Goal: Information Seeking & Learning: Check status

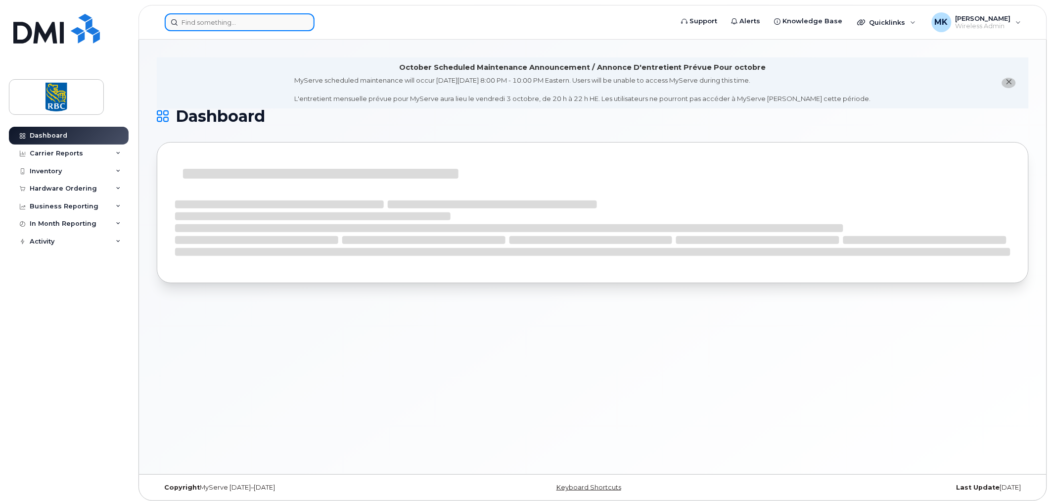
click at [280, 20] on input at bounding box center [240, 22] width 150 height 18
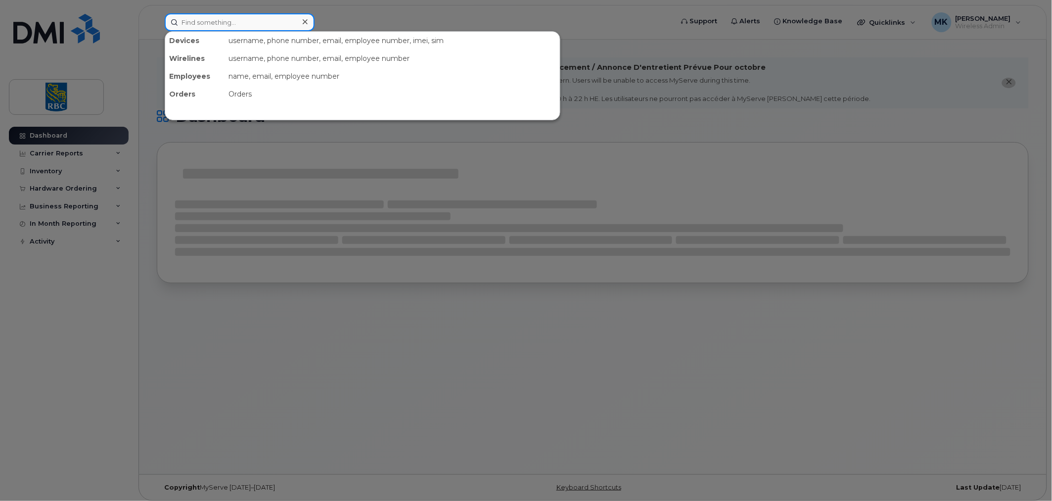
paste input "4169869579"
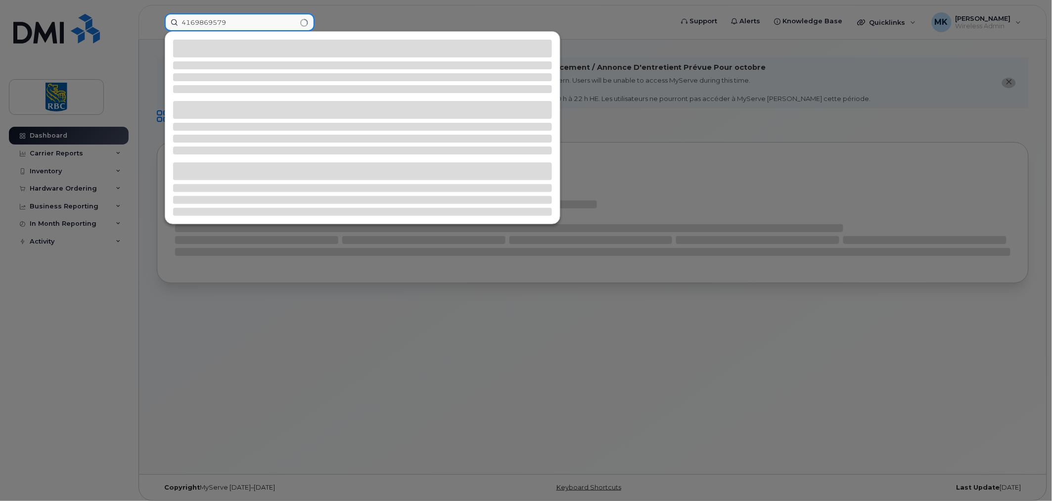
type input "4169869579"
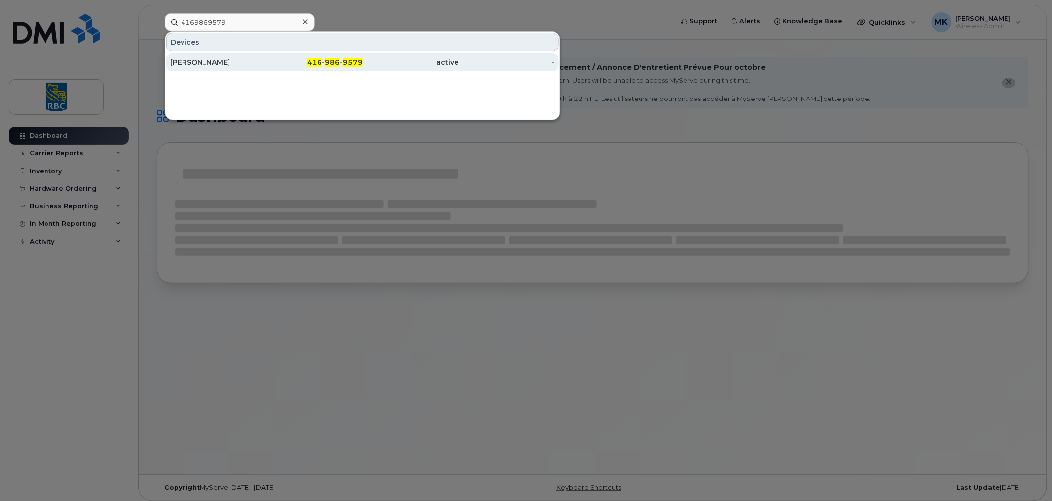
click at [296, 58] on div "416 - 986 - 9579" at bounding box center [315, 62] width 96 height 10
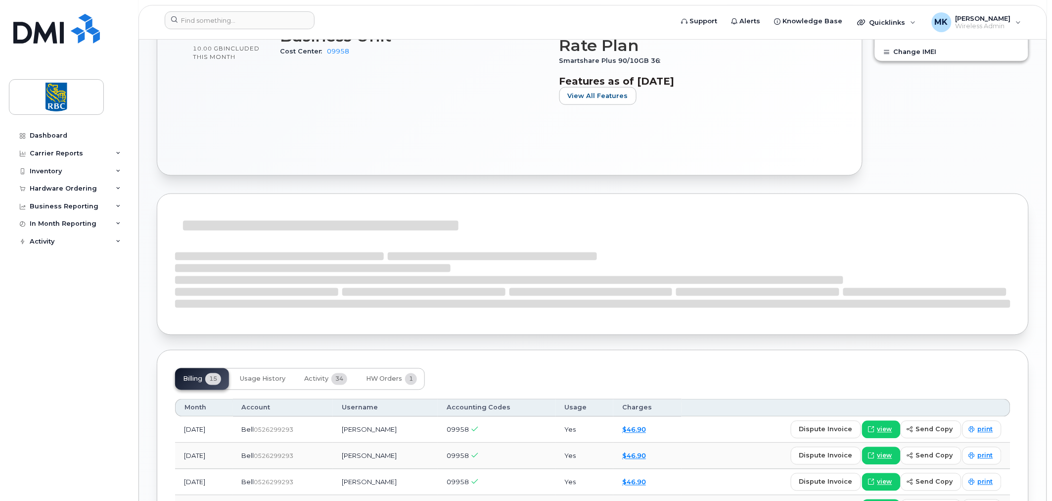
scroll to position [586, 0]
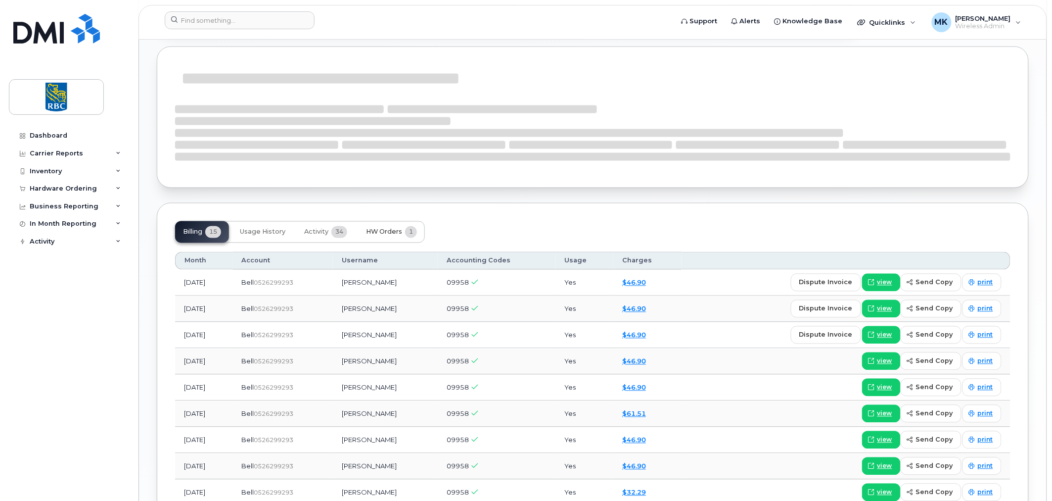
click at [402, 235] on span "HW Orders" at bounding box center [384, 232] width 36 height 8
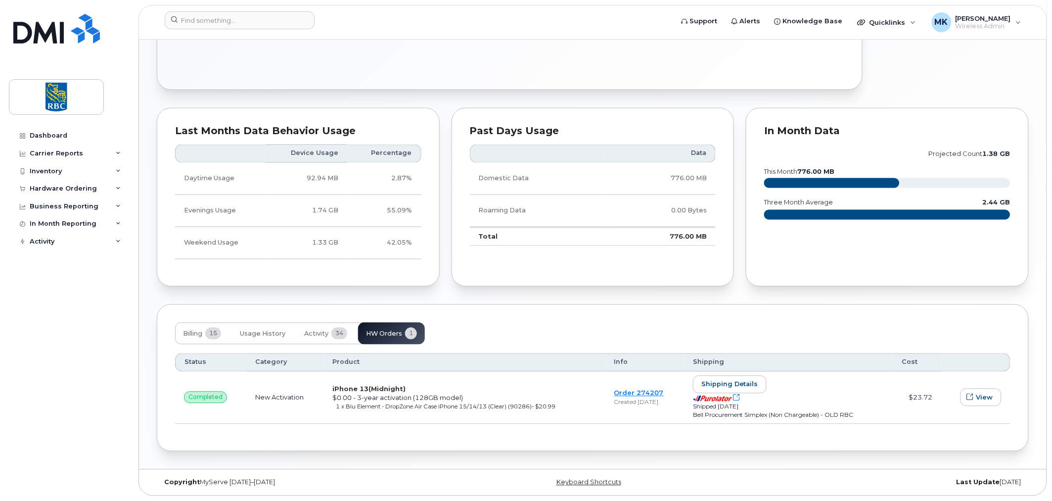
scroll to position [525, 0]
click at [634, 388] on td "Order 274207 Created Jul 2, 2024" at bounding box center [645, 398] width 79 height 52
click at [631, 394] on link "Order 274207" at bounding box center [639, 393] width 49 height 8
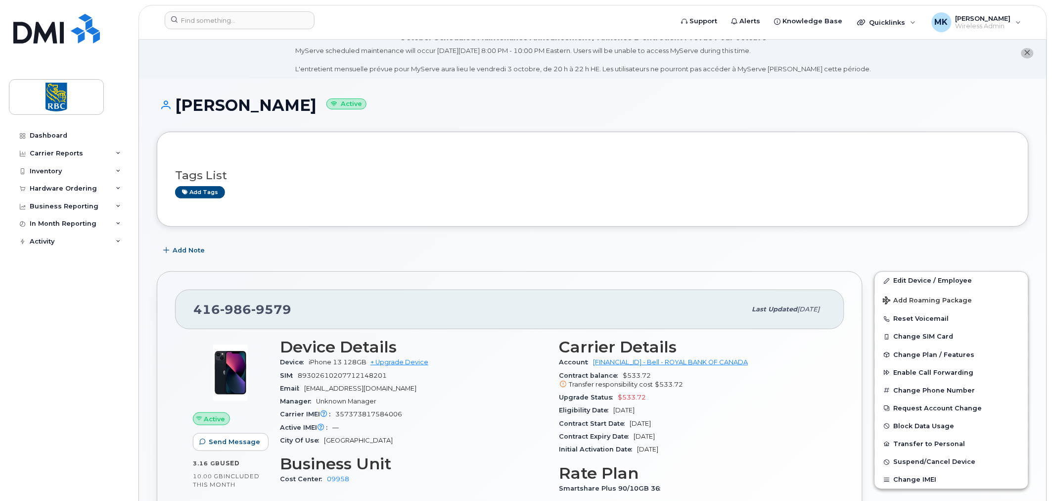
scroll to position [0, 0]
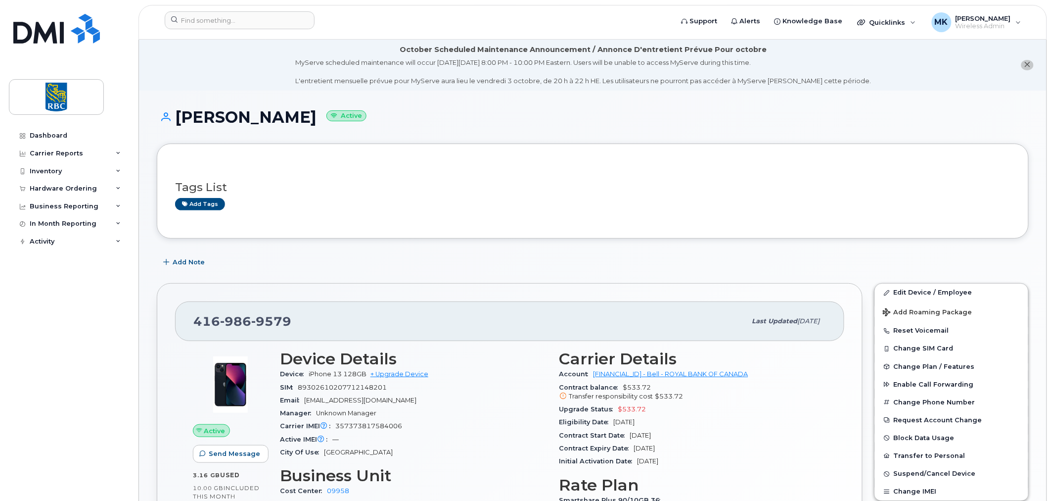
drag, startPoint x: 436, startPoint y: 403, endPoint x: 420, endPoint y: 402, distance: 16.9
click at [436, 403] on div "Email naveed.mohideen@rbc.com" at bounding box center [414, 400] width 268 height 13
click at [374, 427] on span "357373817584006" at bounding box center [368, 425] width 67 height 7
copy span "357373817584006"
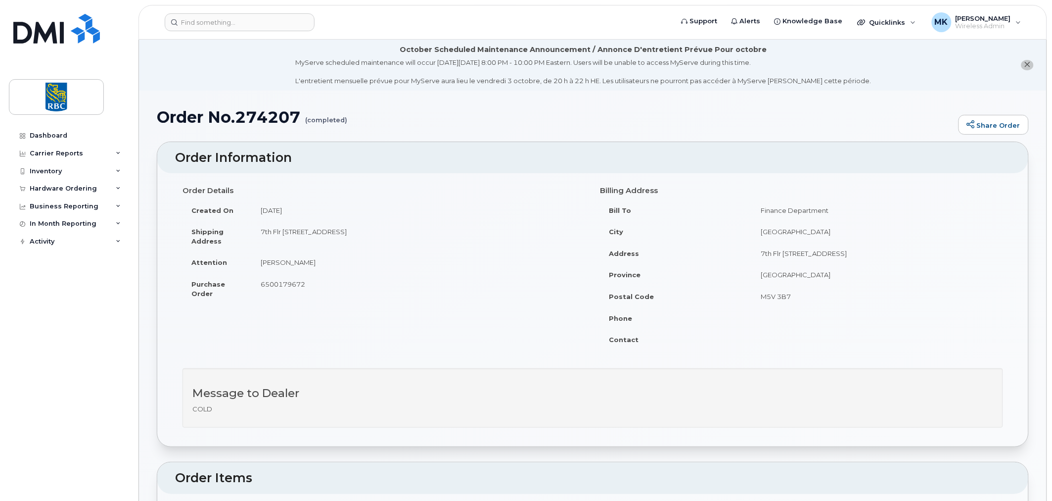
copy tr "[PERSON_NAME]"
drag, startPoint x: 349, startPoint y: 260, endPoint x: 240, endPoint y: 268, distance: 109.1
click at [240, 268] on tr "Attention Naveed Mohideen" at bounding box center [384, 262] width 403 height 22
click at [294, 281] on span "6500179672" at bounding box center [283, 284] width 45 height 8
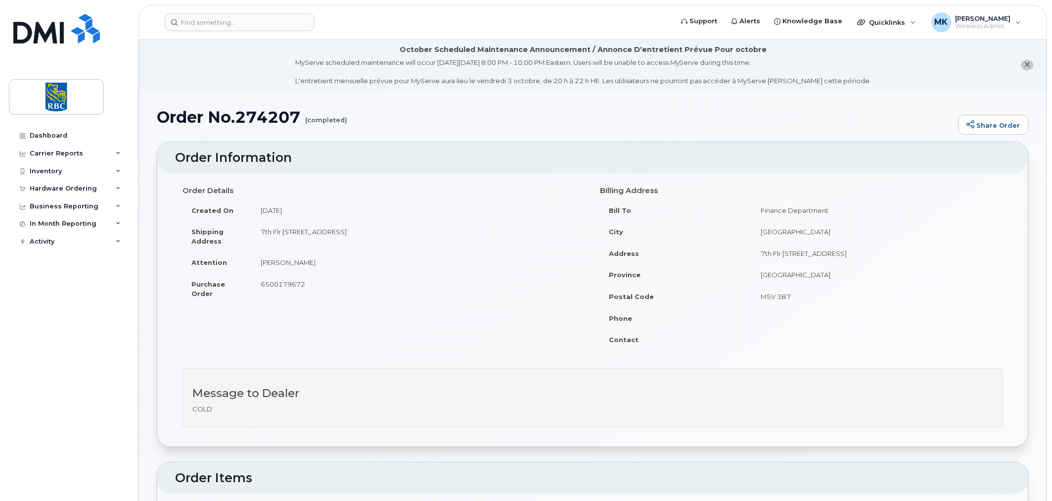
copy span "6500179672"
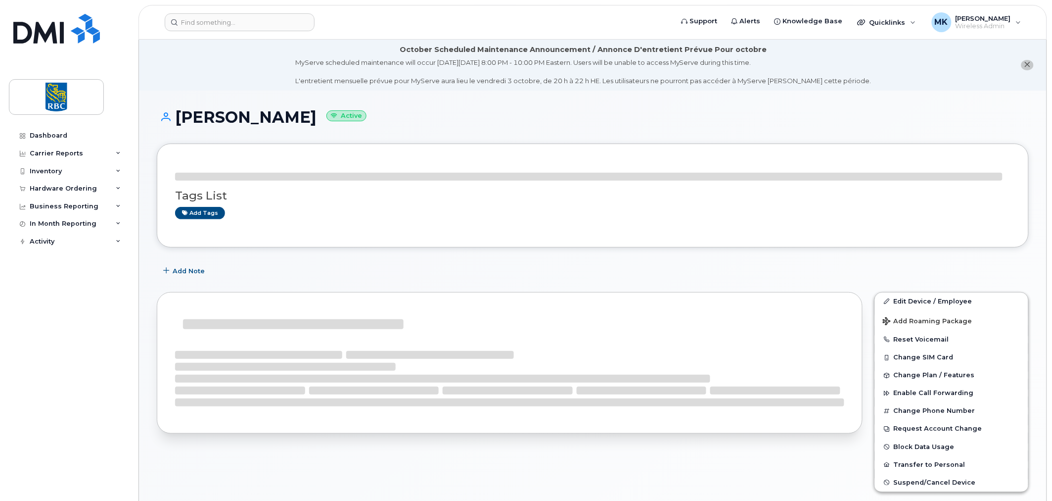
scroll to position [146, 0]
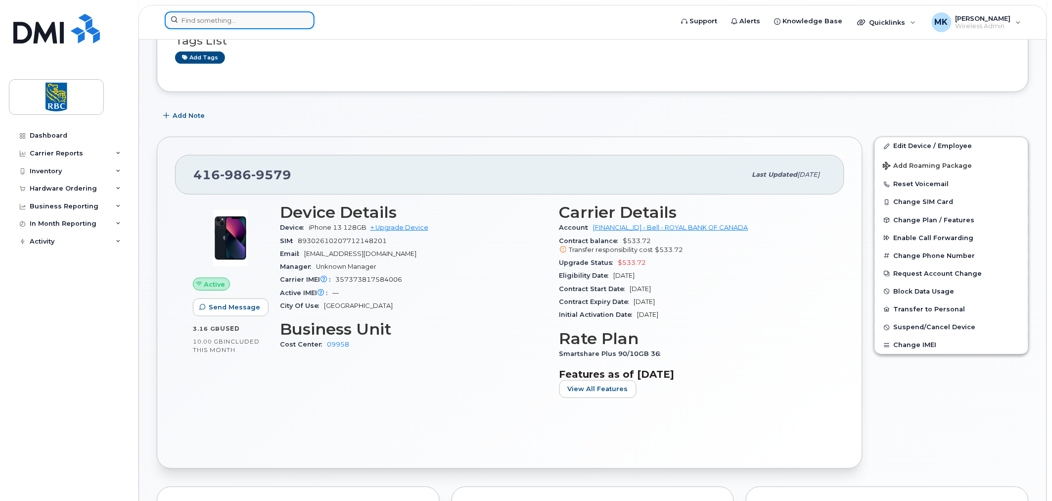
click at [180, 25] on input at bounding box center [240, 20] width 150 height 18
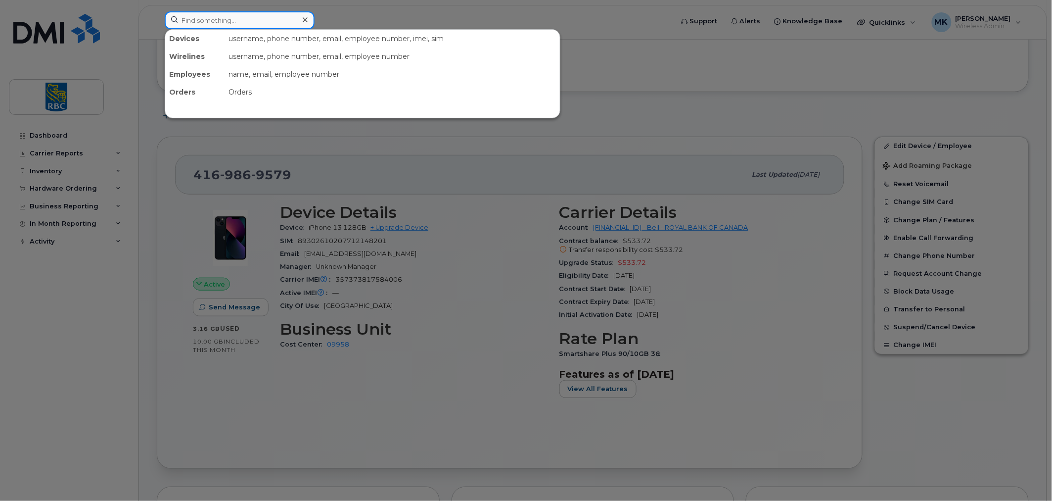
paste input "4374196011"
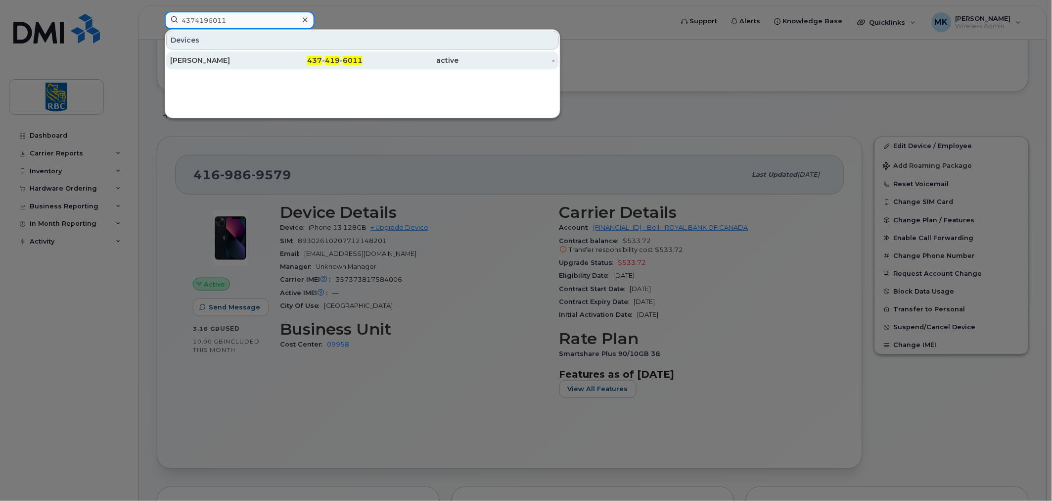
type input "4374196011"
drag, startPoint x: 224, startPoint y: 64, endPoint x: 230, endPoint y: 64, distance: 5.9
click at [224, 64] on div "Vishal Mehra" at bounding box center [218, 60] width 96 height 10
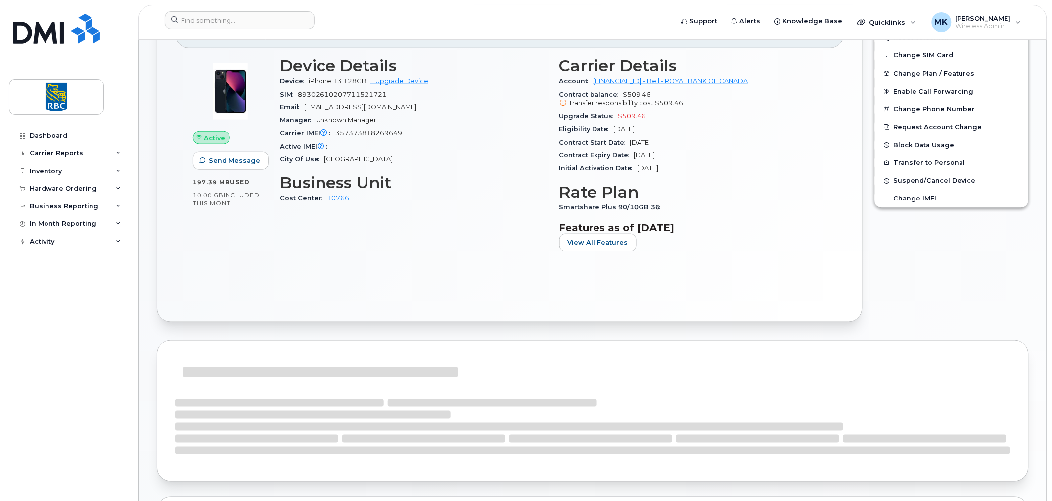
scroll to position [586, 0]
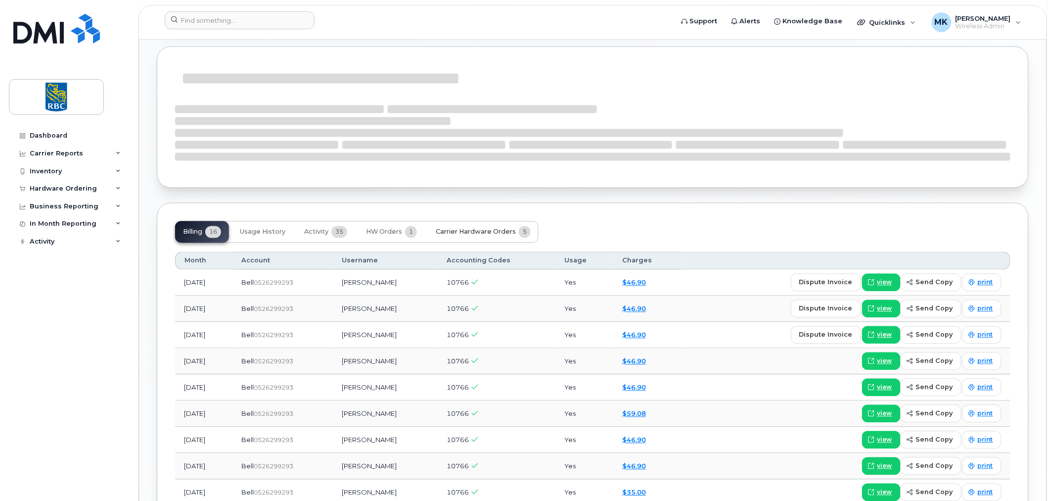
click at [483, 231] on span "Carrier Hardware Orders" at bounding box center [476, 232] width 80 height 8
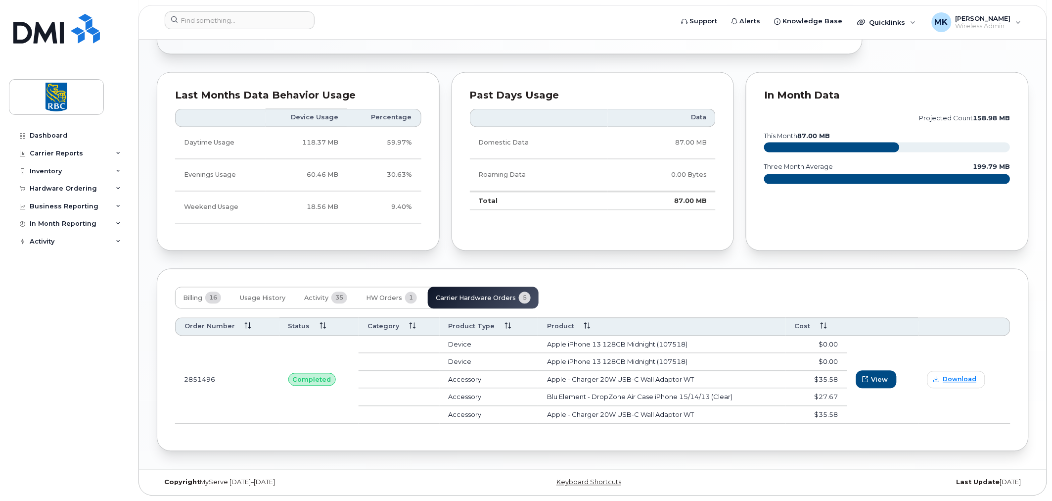
scroll to position [561, 0]
click at [199, 381] on td "2851496" at bounding box center [227, 380] width 104 height 88
click at [381, 299] on span "HW Orders" at bounding box center [384, 298] width 36 height 8
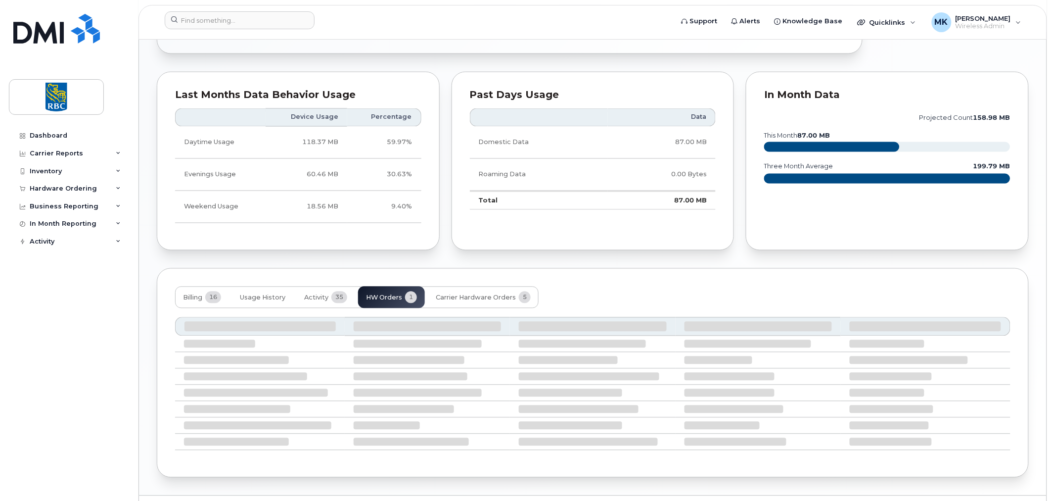
scroll to position [525, 0]
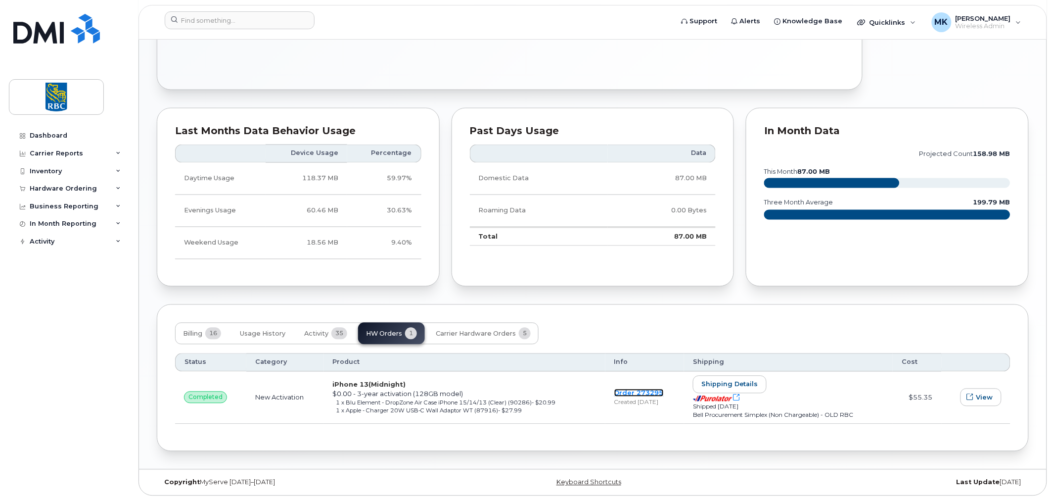
click at [644, 391] on link "Order 273295" at bounding box center [639, 393] width 49 height 8
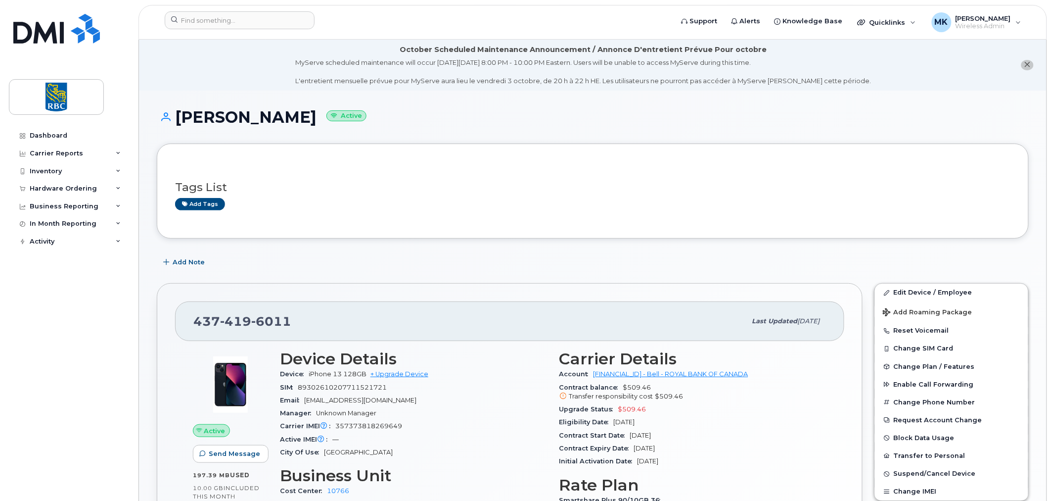
scroll to position [146, 0]
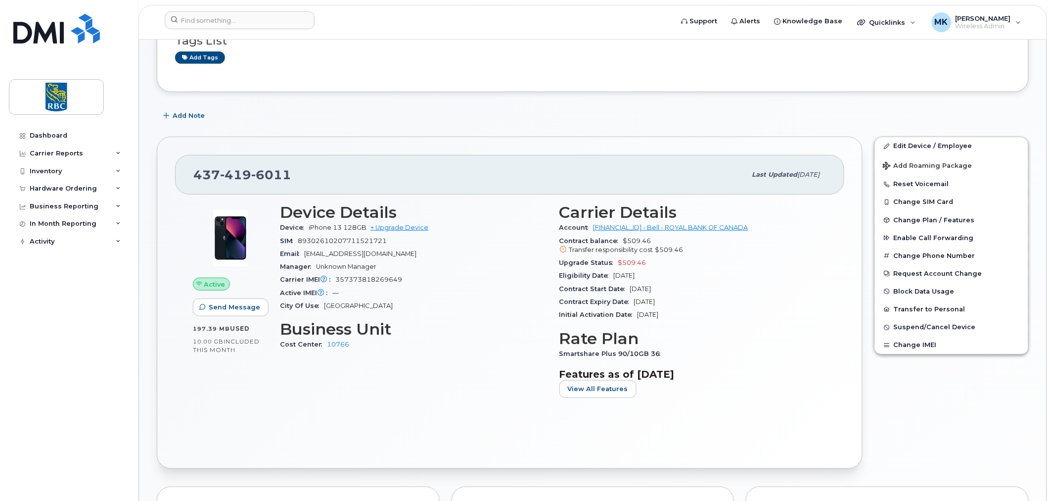
click at [368, 280] on span "357373818269649" at bounding box center [368, 279] width 67 height 7
copy span "357373818269649"
click at [265, 16] on input at bounding box center [240, 20] width 150 height 18
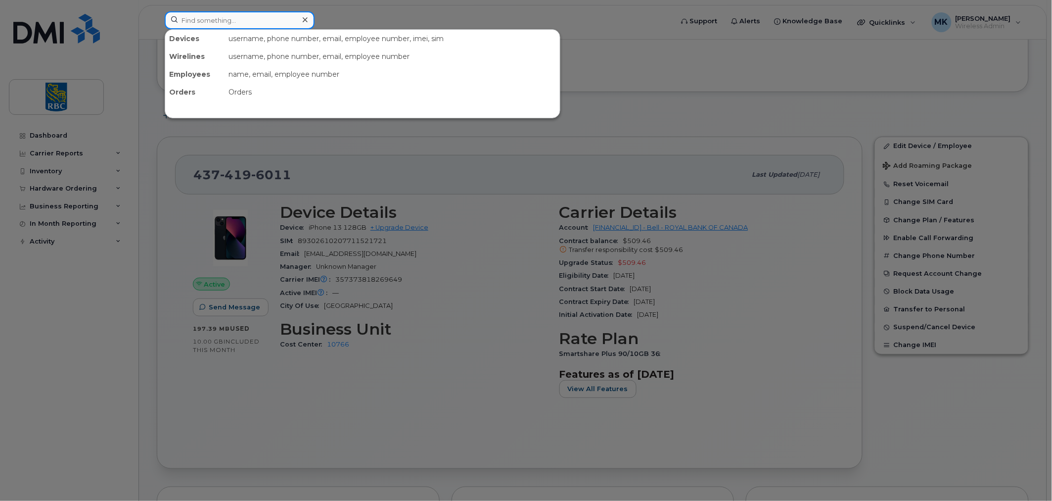
paste input "4374495607"
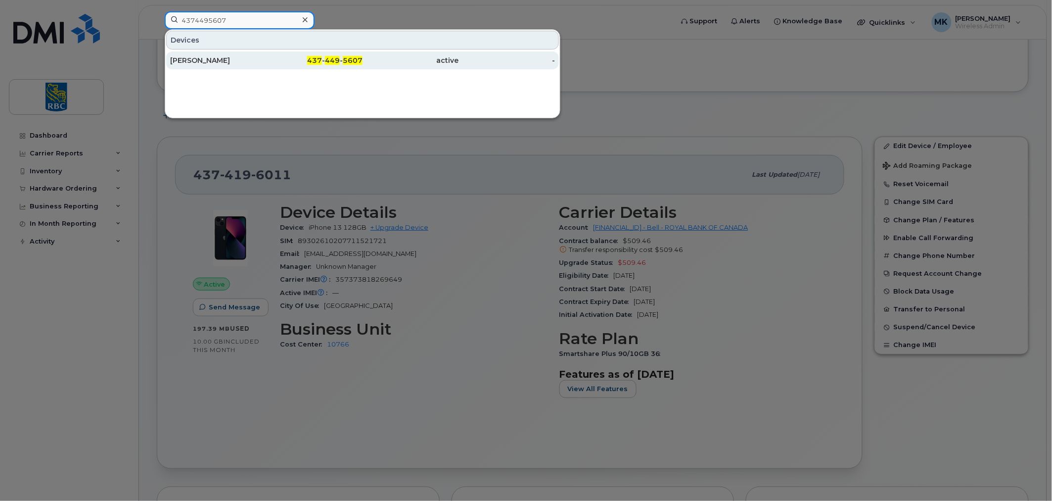
type input "4374495607"
drag, startPoint x: 280, startPoint y: 55, endPoint x: 289, endPoint y: 55, distance: 9.4
click at [280, 55] on div "437 - 449 - 5607" at bounding box center [315, 60] width 96 height 18
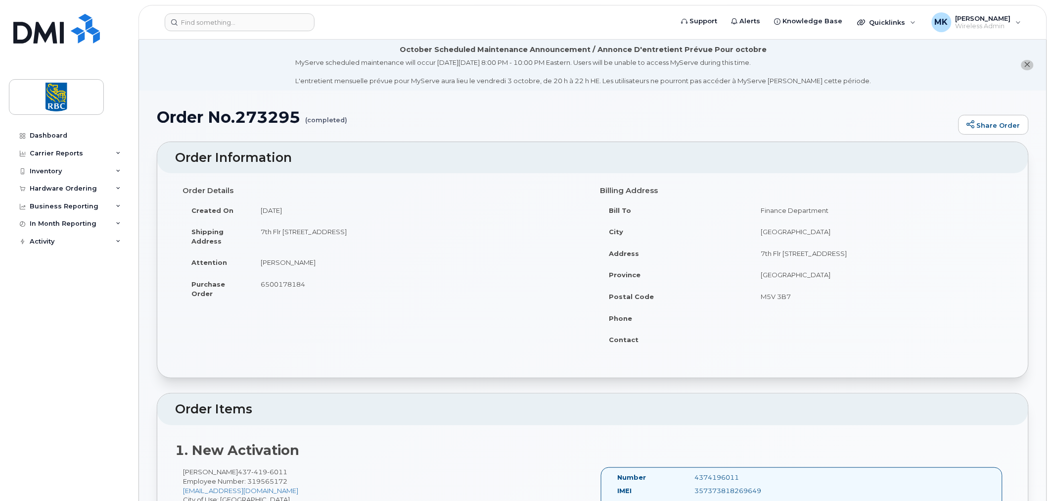
click at [279, 281] on span "6500178184" at bounding box center [283, 284] width 45 height 8
copy span "6500178184"
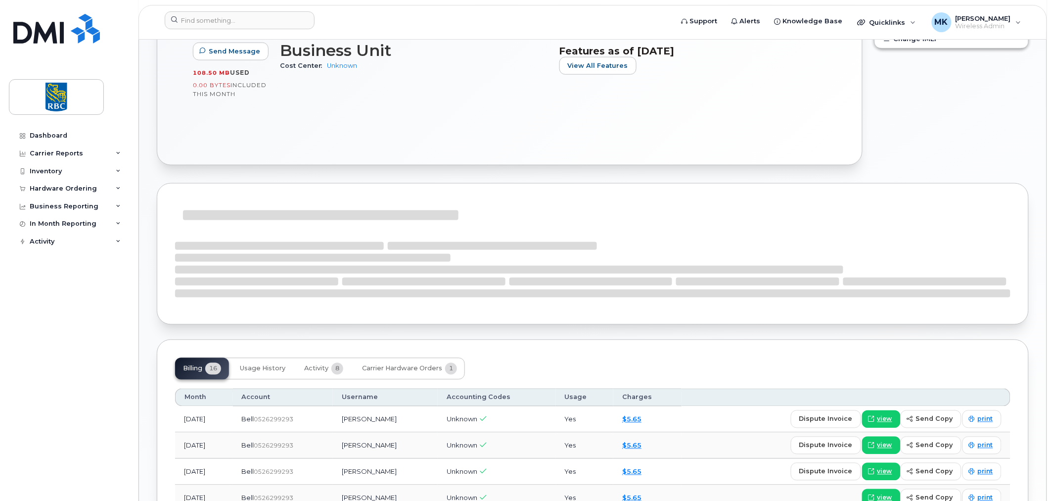
scroll to position [508, 0]
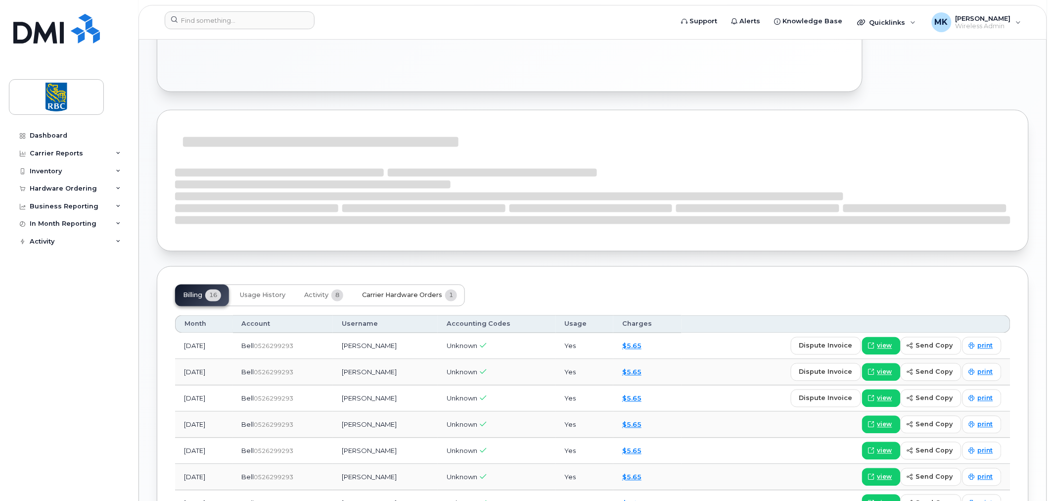
click at [397, 293] on span "Carrier Hardware Orders" at bounding box center [402, 295] width 80 height 8
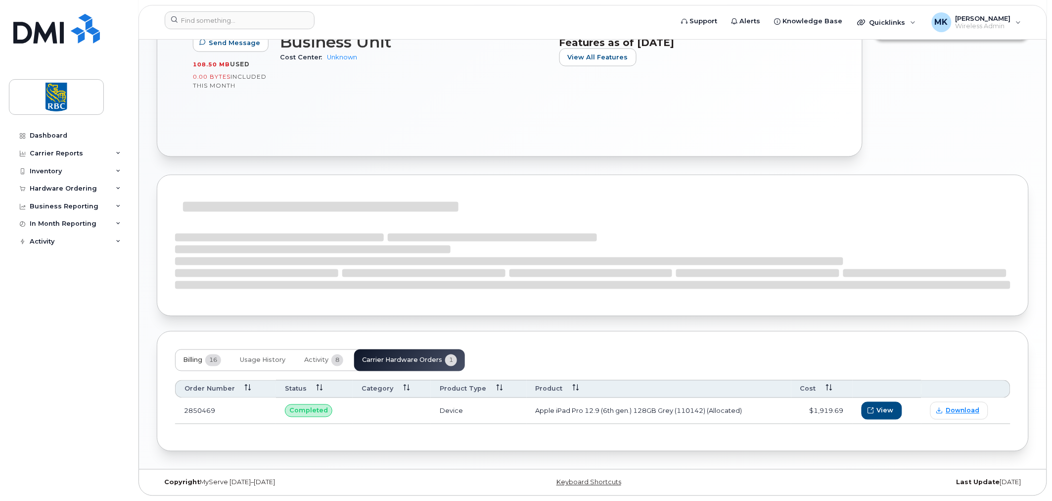
scroll to position [442, 0]
click at [195, 409] on td "2850469" at bounding box center [225, 411] width 101 height 26
click at [886, 408] on span "View" at bounding box center [885, 410] width 17 height 9
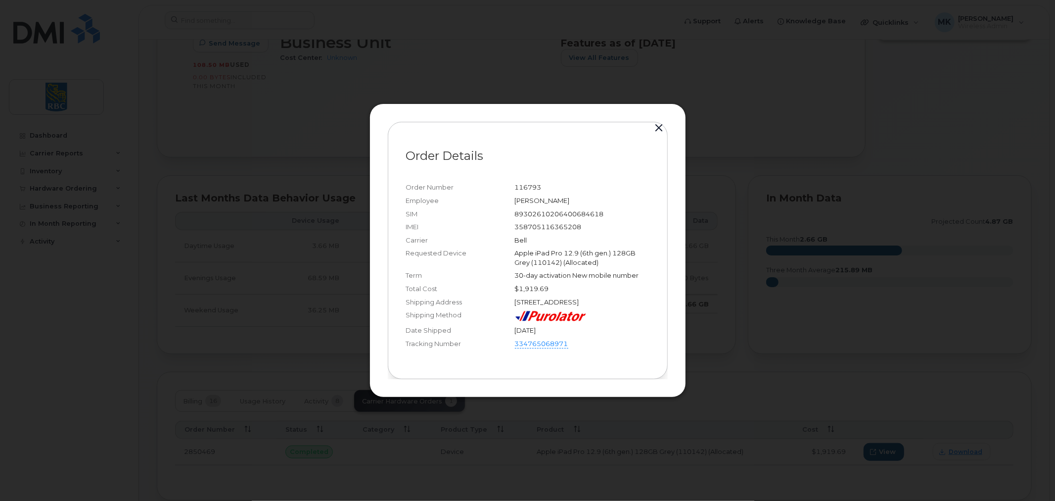
click at [654, 126] on button "button" at bounding box center [659, 128] width 15 height 14
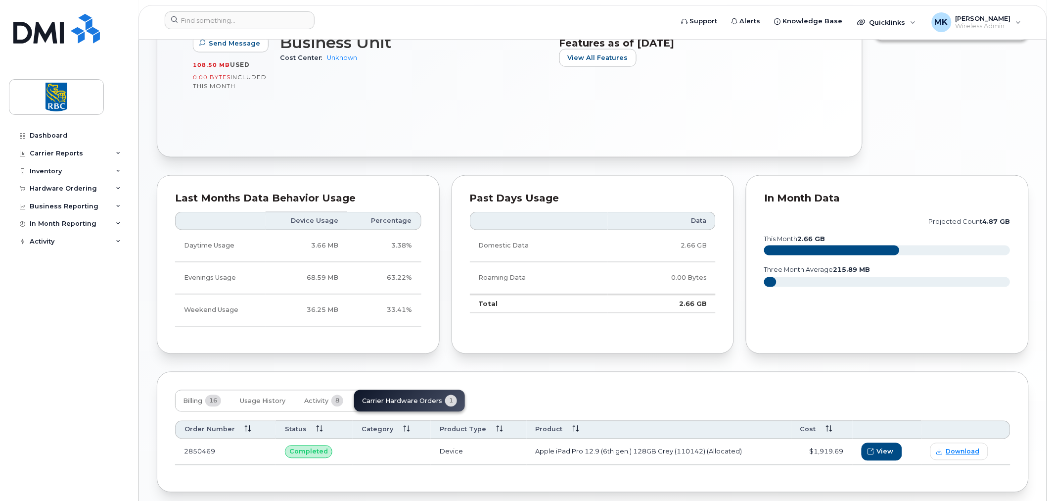
scroll to position [483, 0]
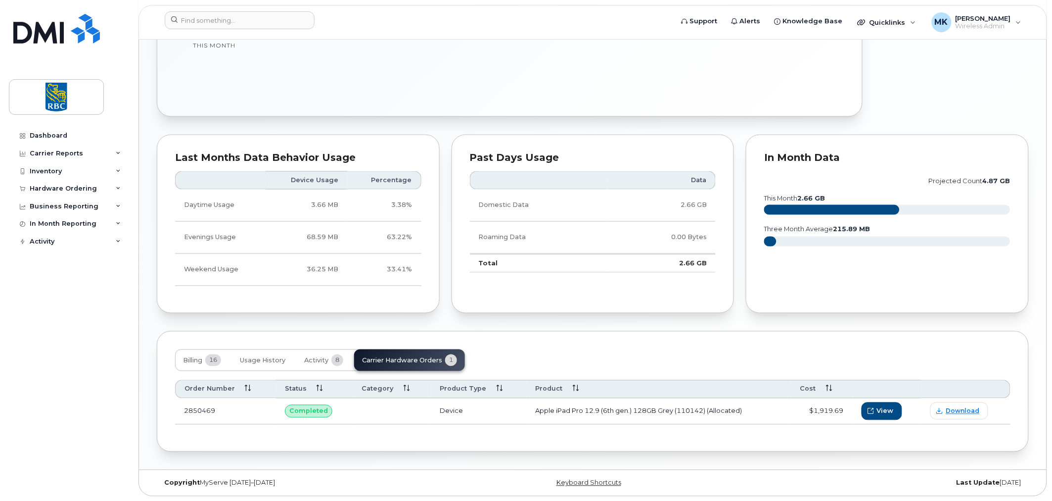
click at [201, 409] on td "2850469" at bounding box center [225, 411] width 101 height 26
click at [202, 409] on td "2850469" at bounding box center [225, 411] width 101 height 26
copy td "2850469"
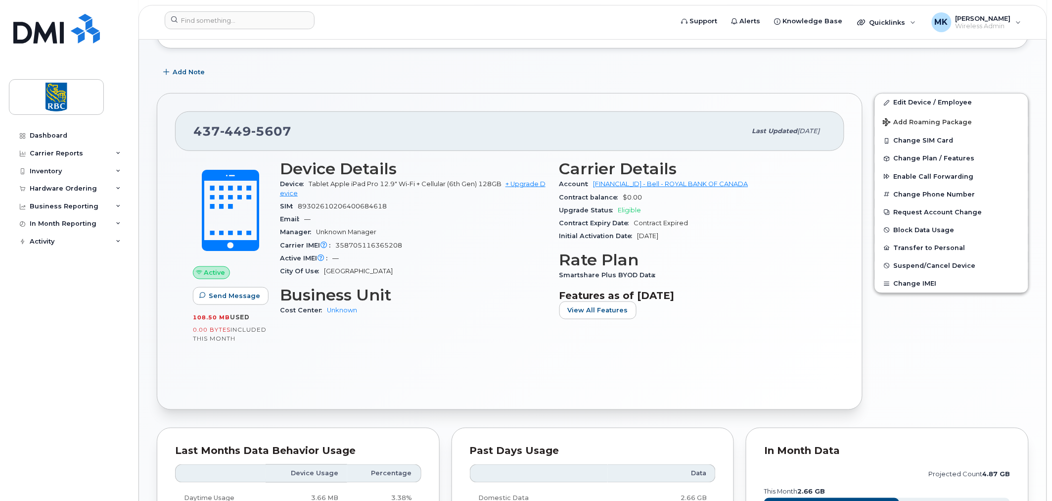
scroll to position [116, 0]
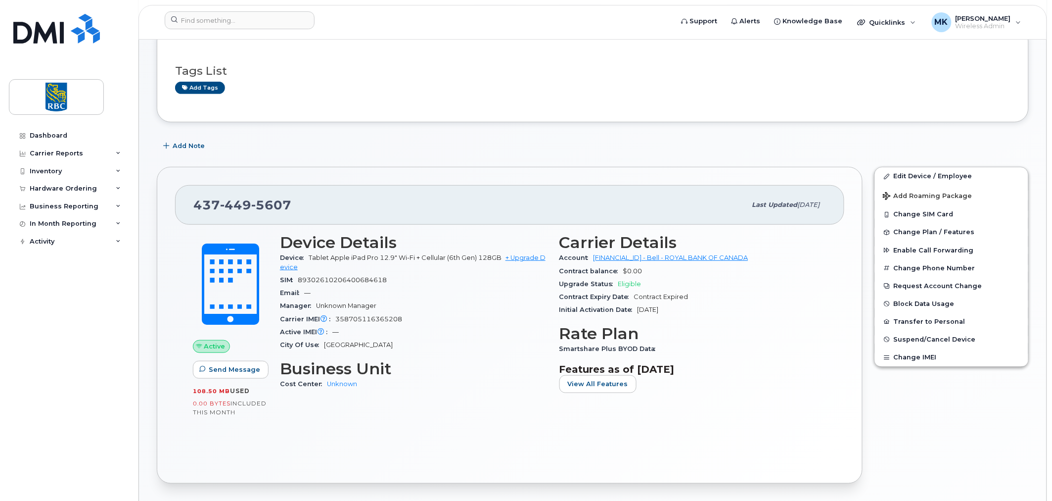
click at [370, 318] on span "358705116365208" at bounding box center [368, 318] width 67 height 7
click at [370, 319] on span "358705116365208" at bounding box center [368, 318] width 67 height 7
copy span "358705116365208"
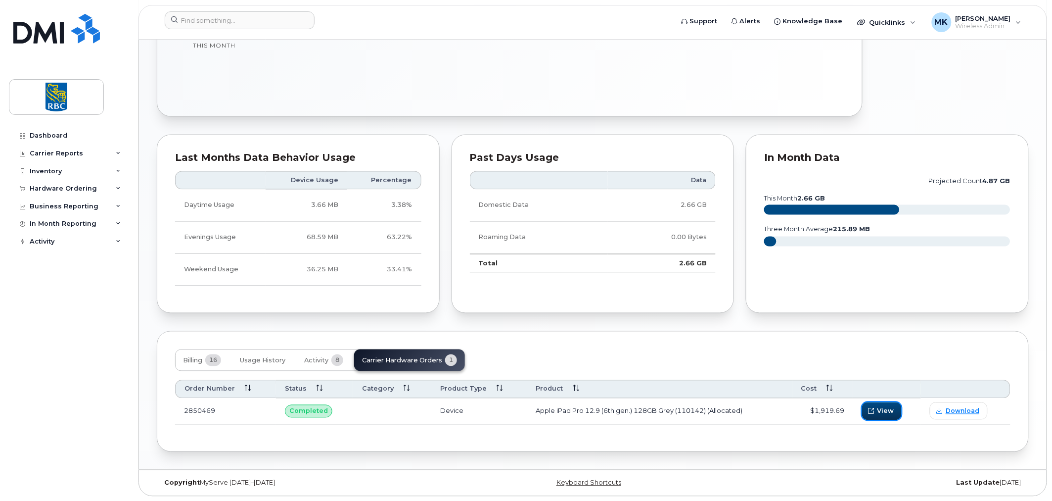
click at [891, 413] on span "View" at bounding box center [885, 410] width 17 height 9
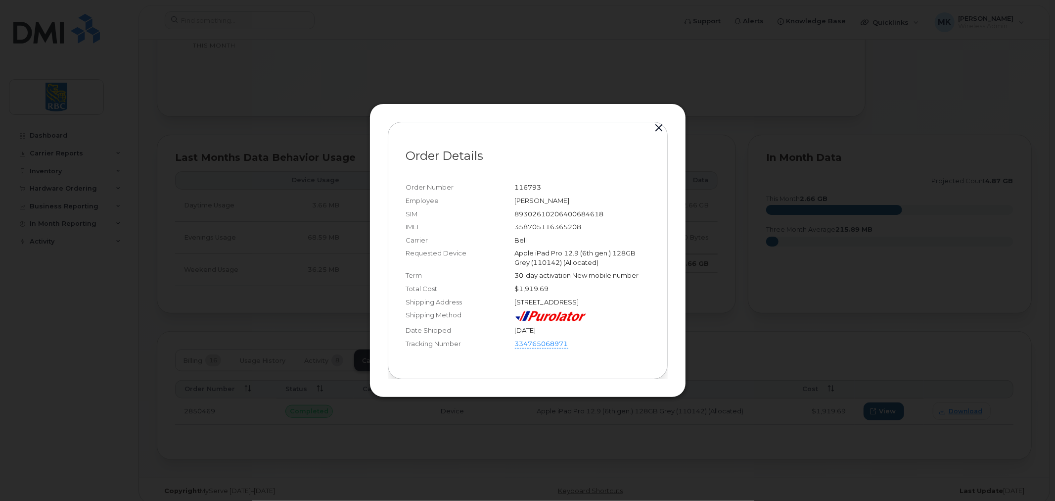
click at [565, 250] on div "Apple iPad Pro 12.9 (6th gen.) 128GB Grey (110142) (Allocated)" at bounding box center [582, 257] width 135 height 18
click at [527, 226] on div "358705116365208" at bounding box center [582, 226] width 135 height 9
click at [833, 360] on div at bounding box center [527, 250] width 1055 height 501
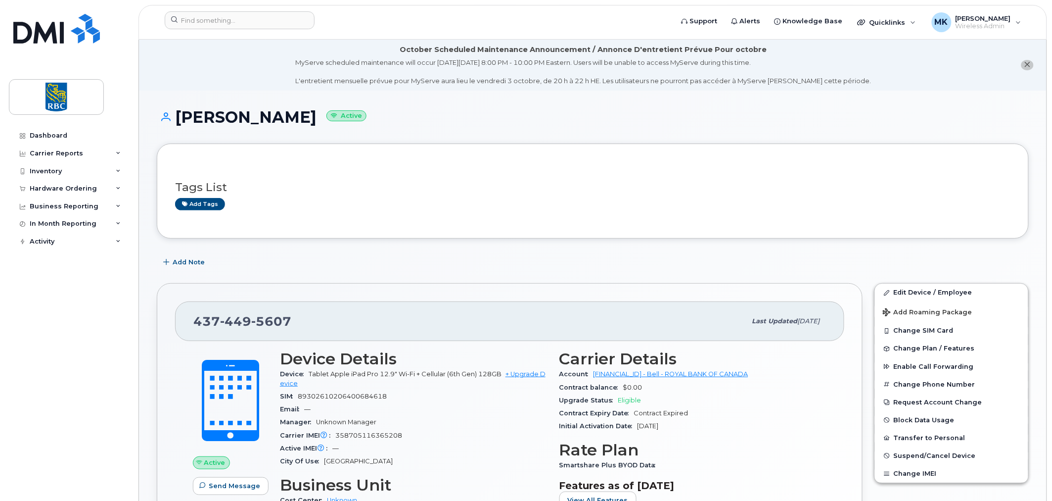
scroll to position [73, 0]
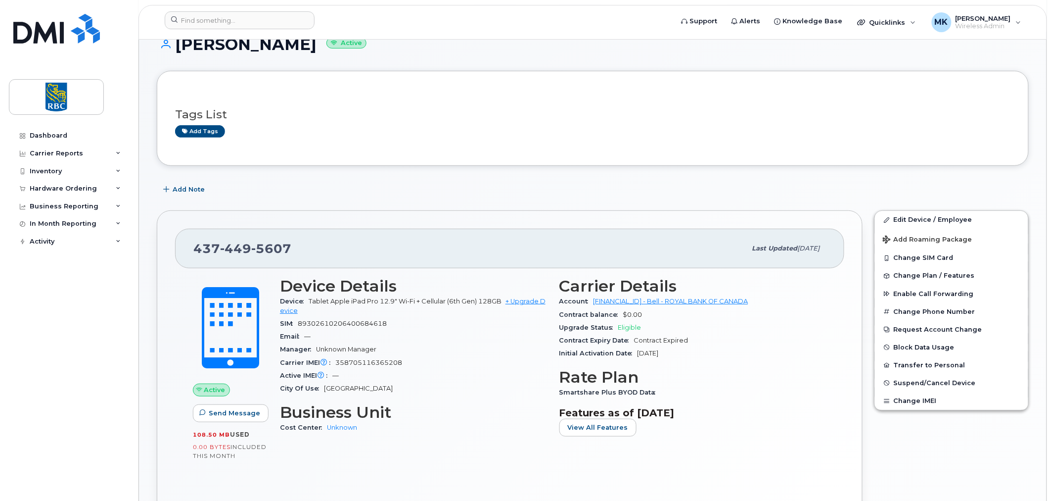
click at [365, 362] on span "358705116365208" at bounding box center [368, 362] width 67 height 7
copy span "358705116365208"
click at [229, 17] on input at bounding box center [240, 20] width 150 height 18
paste input "5142091622"
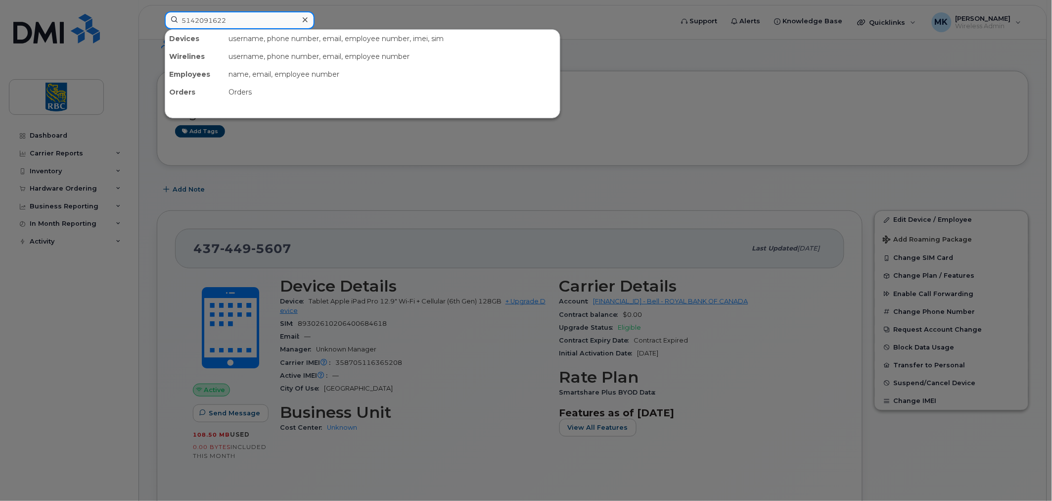
type input "5142091622"
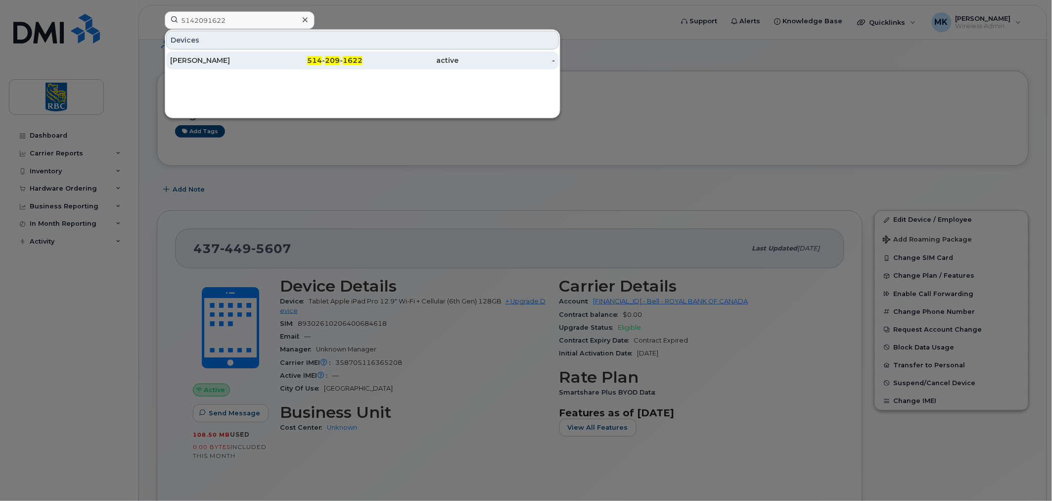
click at [229, 56] on div "Marie-josee Plourde" at bounding box center [218, 60] width 96 height 10
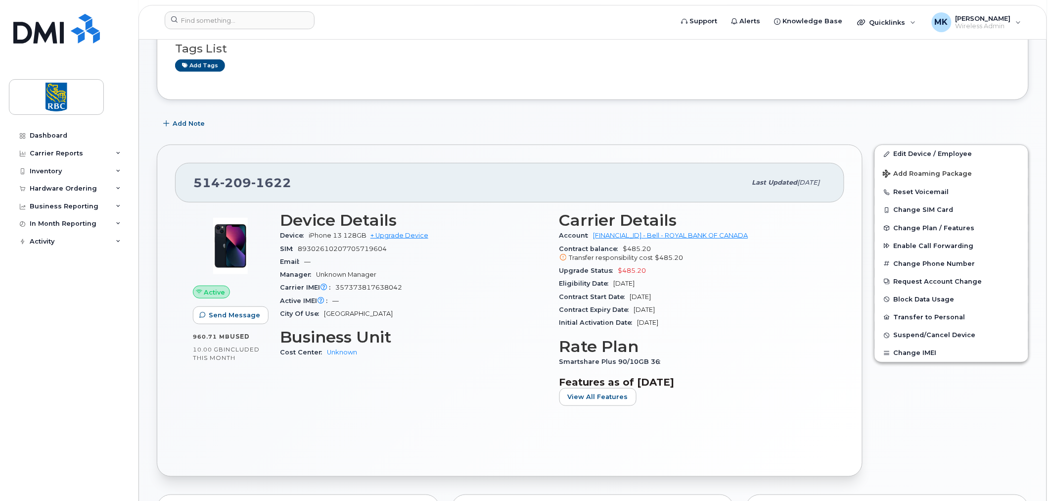
scroll to position [211, 0]
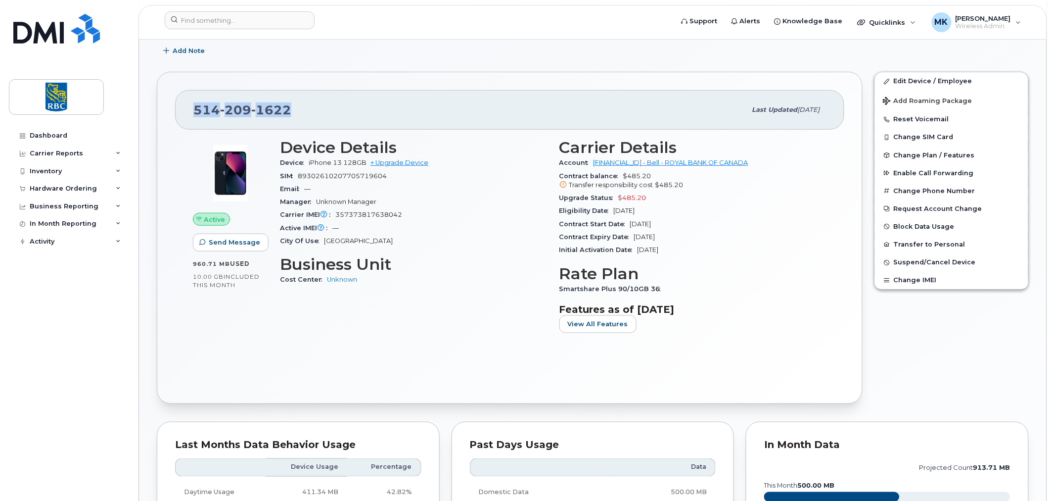
drag, startPoint x: 246, startPoint y: 116, endPoint x: 191, endPoint y: 119, distance: 55.5
click at [191, 119] on div "[PHONE_NUMBER] Last updated [DATE]" at bounding box center [509, 110] width 669 height 40
copy span "[PHONE_NUMBER]"
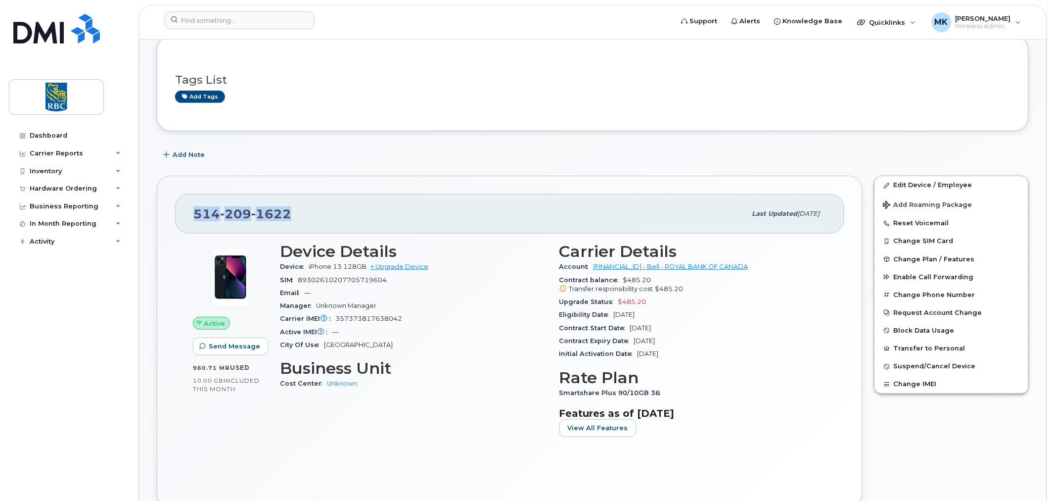
scroll to position [0, 0]
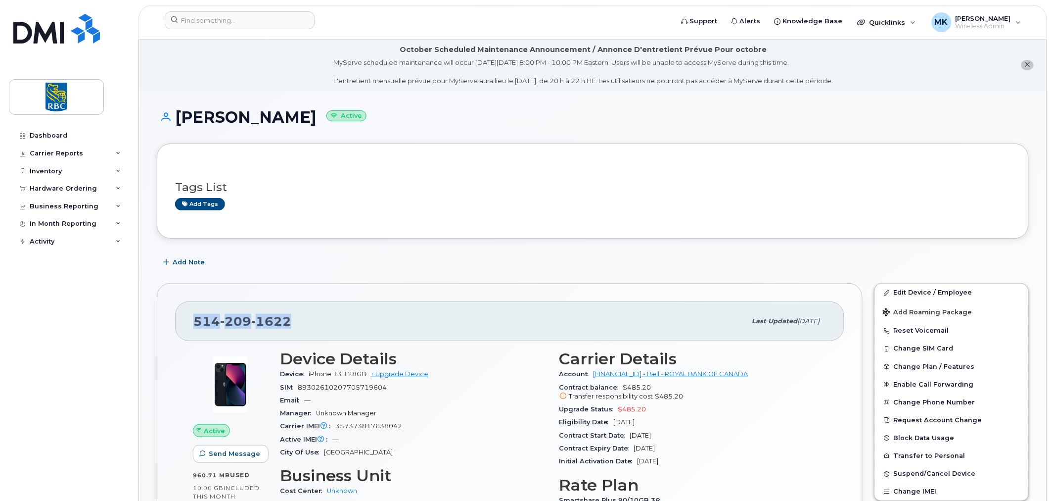
drag, startPoint x: 340, startPoint y: 120, endPoint x: 181, endPoint y: 119, distance: 159.8
click at [181, 119] on h1 "[PERSON_NAME] Active" at bounding box center [593, 116] width 872 height 17
copy h1 "[PERSON_NAME]"
click at [365, 426] on span "357373817638042" at bounding box center [368, 425] width 67 height 7
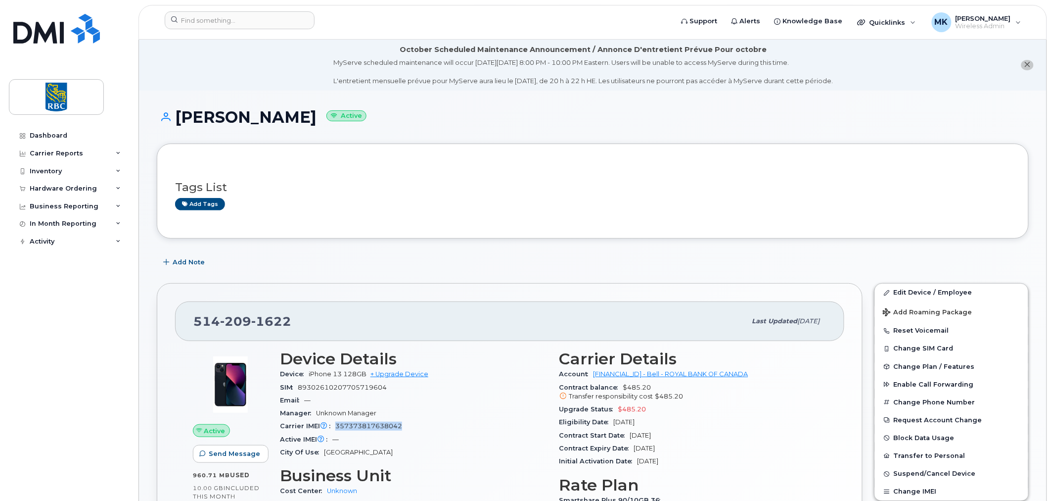
copy span "357373817638042"
click at [244, 17] on input at bounding box center [240, 20] width 150 height 18
paste input "5142091650"
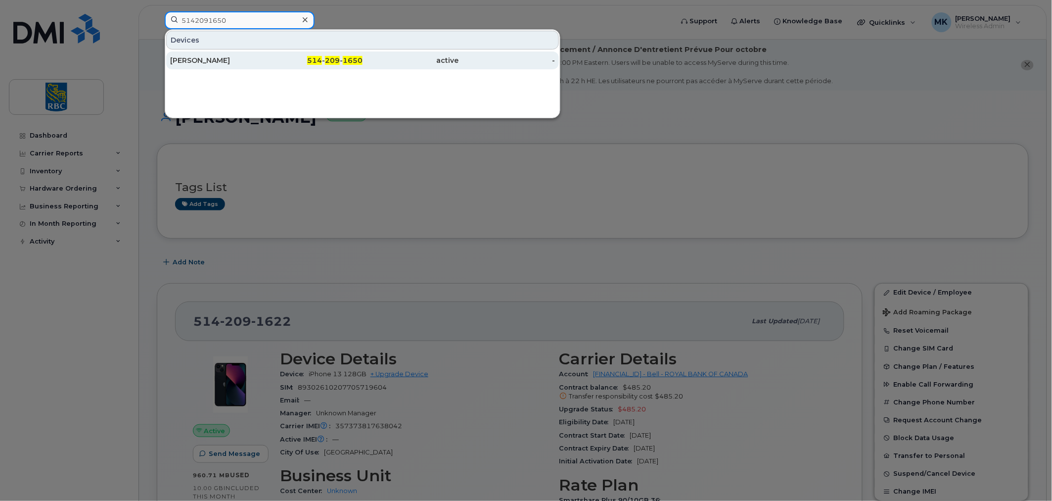
type input "5142091650"
click at [236, 52] on div "[PERSON_NAME]" at bounding box center [218, 60] width 96 height 18
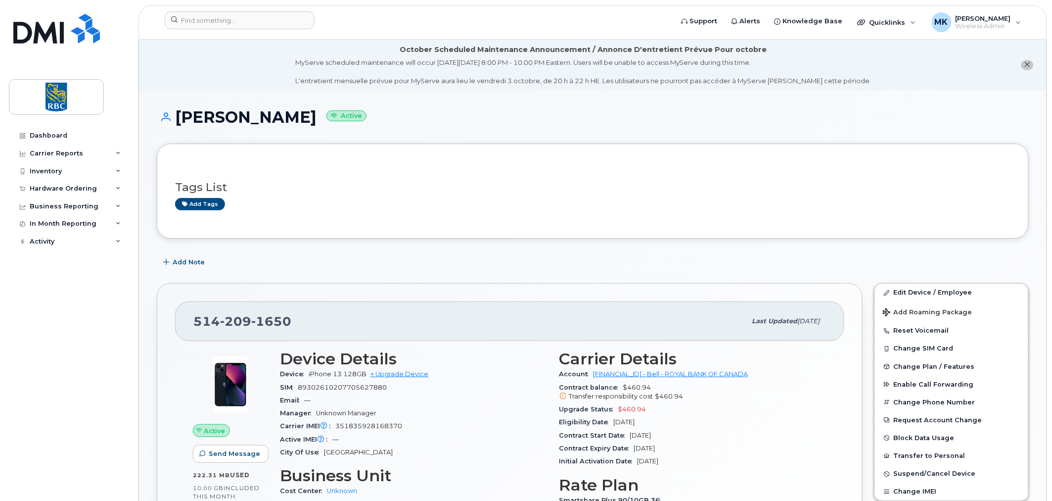
click at [361, 423] on span "351835928168370" at bounding box center [368, 425] width 67 height 7
copy span "351835928168370"
copy h1 "Helene Paradis"
drag, startPoint x: 300, startPoint y: 115, endPoint x: 180, endPoint y: 115, distance: 120.2
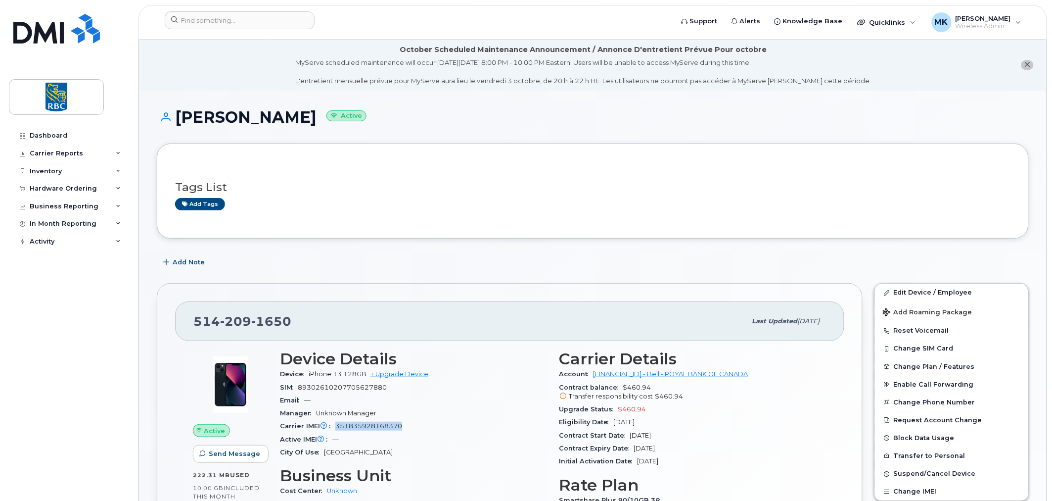
click at [180, 115] on h1 "Helene Paradis Active" at bounding box center [593, 116] width 872 height 17
click at [241, 20] on input at bounding box center [240, 20] width 150 height 18
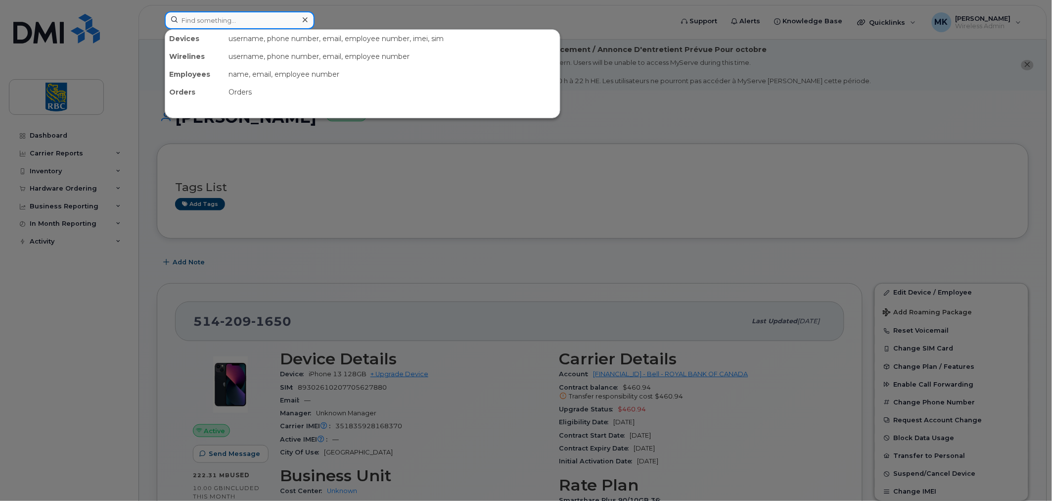
paste input "5814598797"
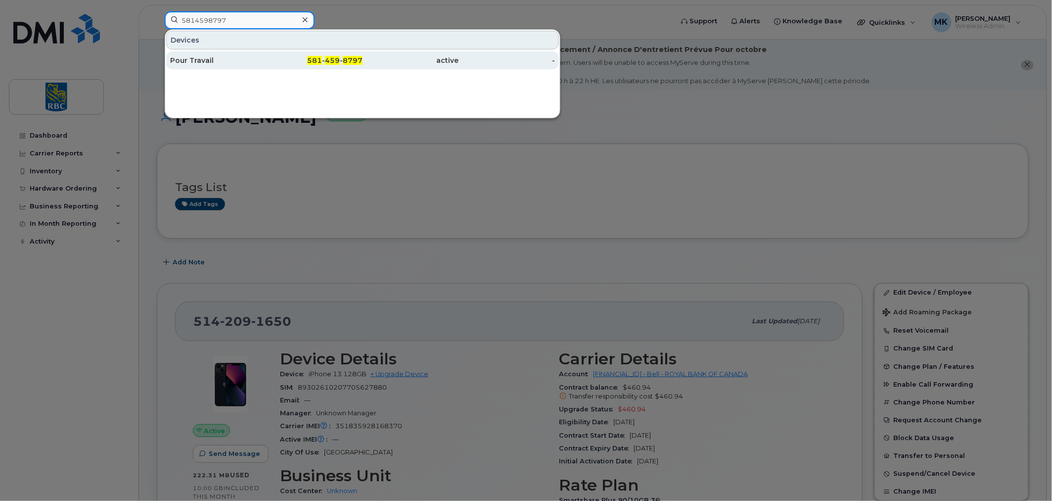
type input "5814598797"
click at [221, 58] on div "Pour Travail" at bounding box center [218, 60] width 96 height 10
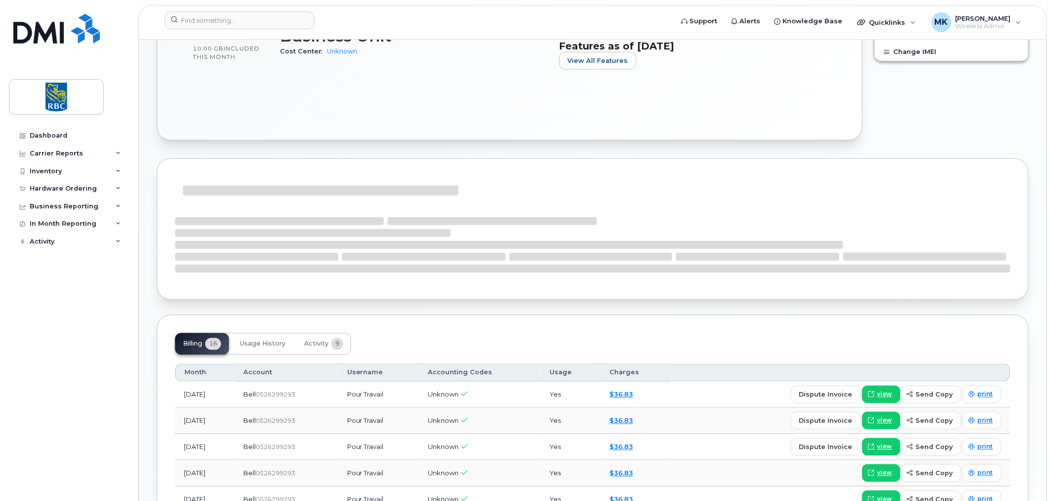
scroll to position [73, 0]
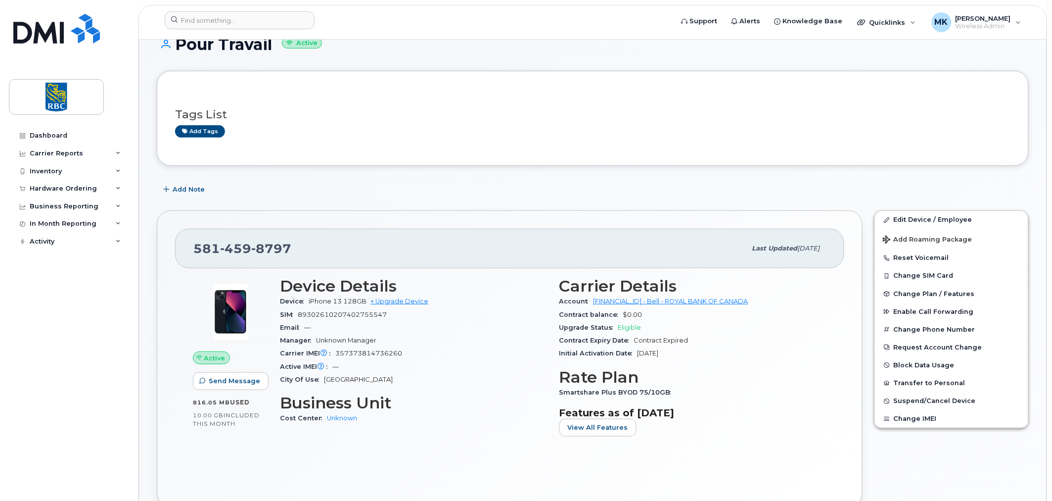
click at [378, 354] on span "357373814736260" at bounding box center [368, 352] width 67 height 7
copy span "357373814736260"
drag, startPoint x: 273, startPoint y: 46, endPoint x: 178, endPoint y: 44, distance: 94.5
click at [178, 44] on h1 "Pour Travail Active" at bounding box center [593, 44] width 872 height 17
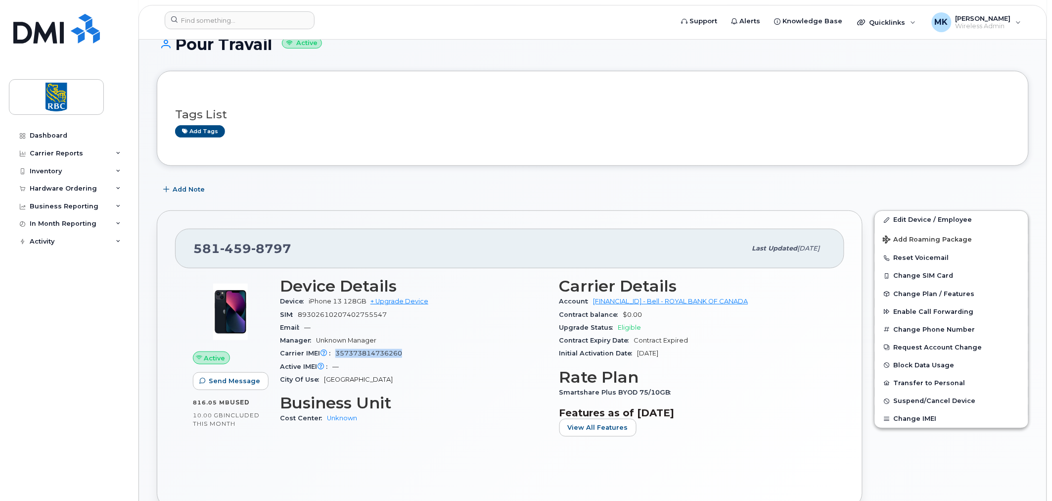
copy h1 "Pour Travail"
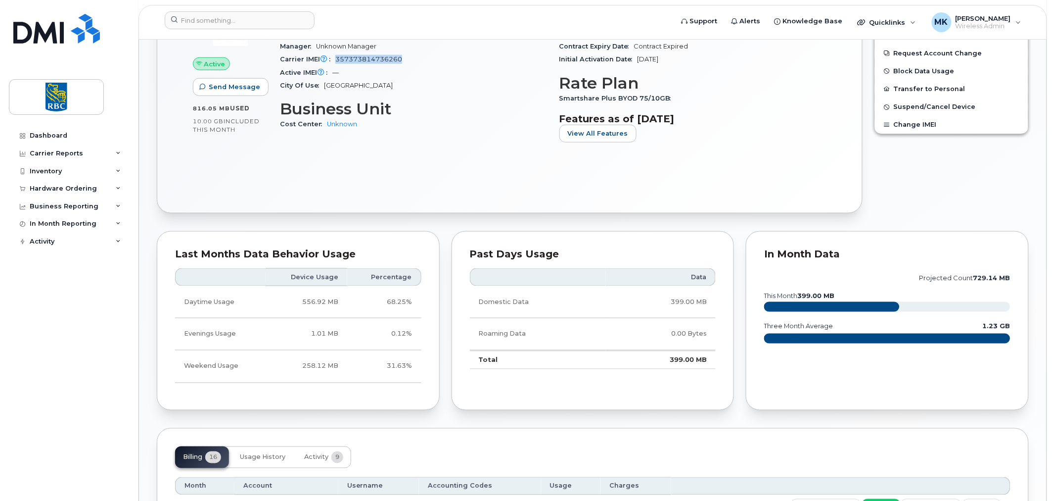
scroll to position [513, 0]
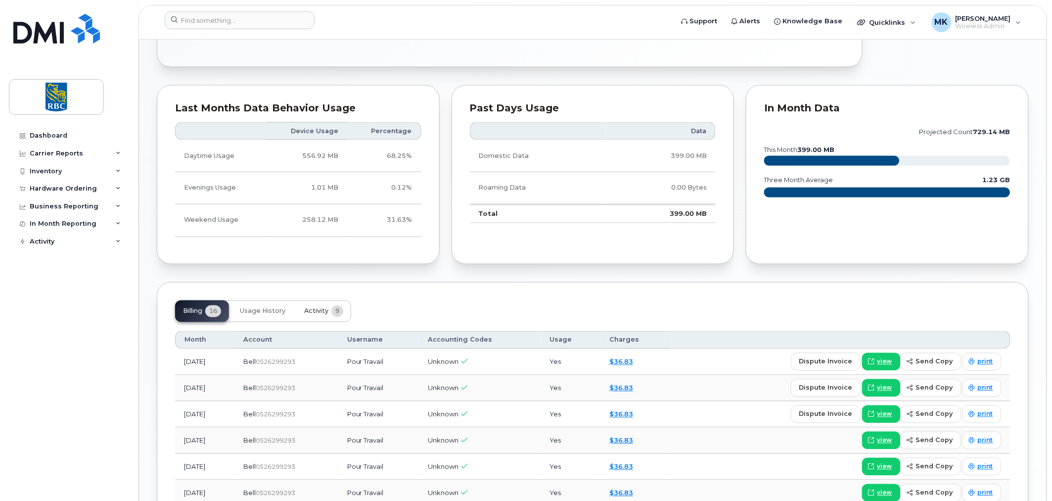
click at [303, 313] on button "Activity 9" at bounding box center [323, 311] width 55 height 22
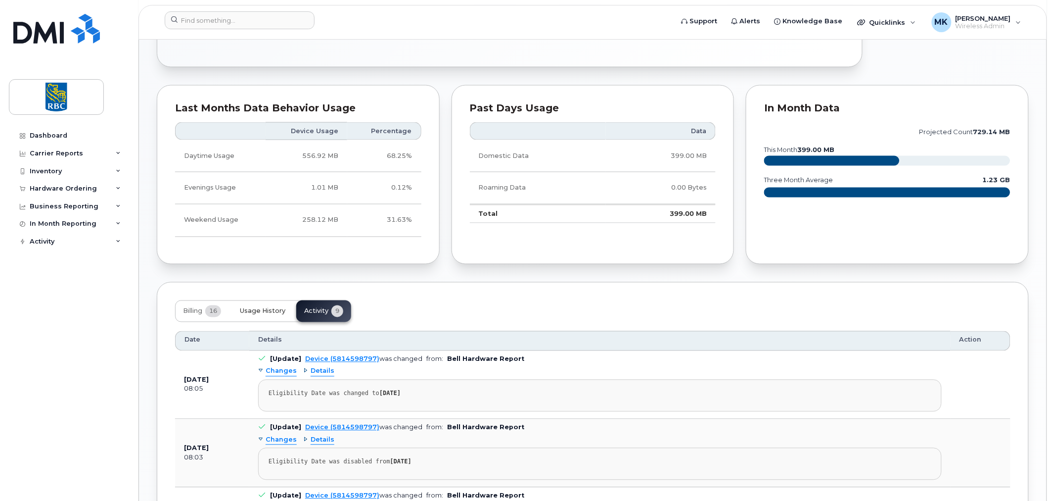
click at [248, 309] on span "Usage History" at bounding box center [263, 311] width 46 height 8
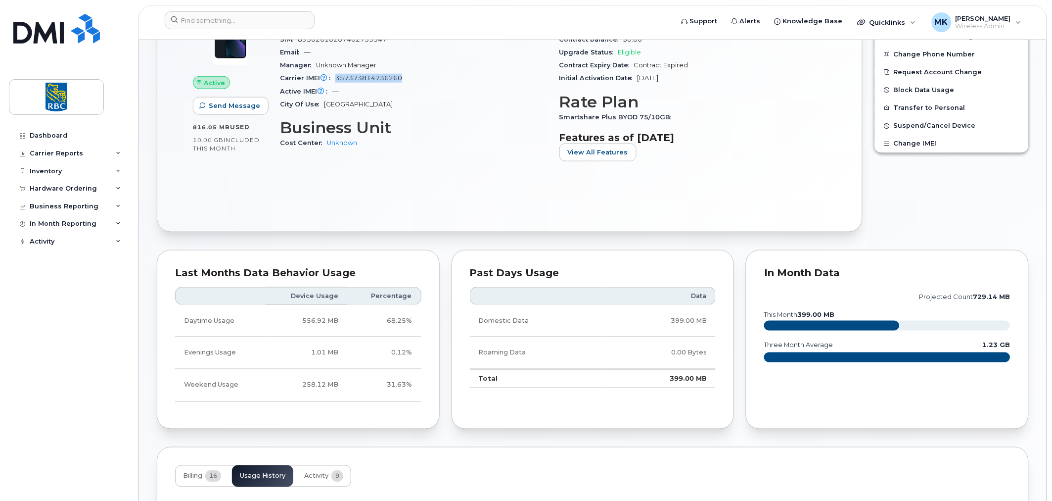
scroll to position [275, 0]
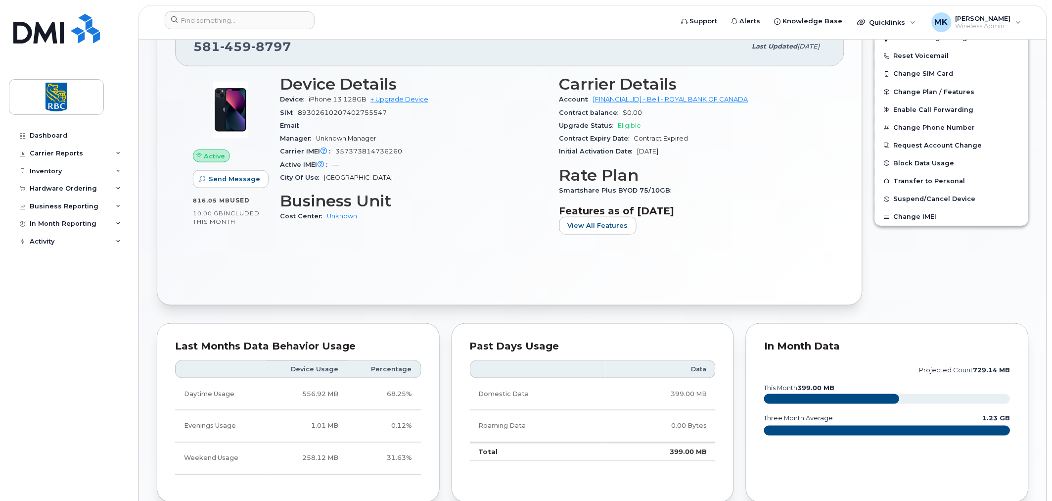
click at [391, 149] on span "357373814736260" at bounding box center [368, 150] width 67 height 7
copy span "357373814736260"
drag, startPoint x: 307, startPoint y: 56, endPoint x: 193, endPoint y: 52, distance: 113.4
click at [193, 52] on div "581 459 8797" at bounding box center [469, 46] width 553 height 21
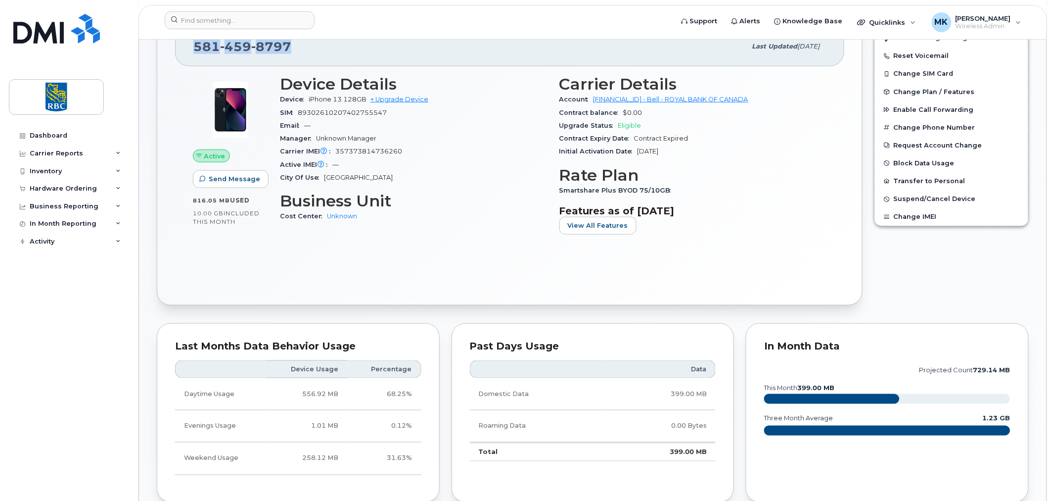
copy span "581 459 8797"
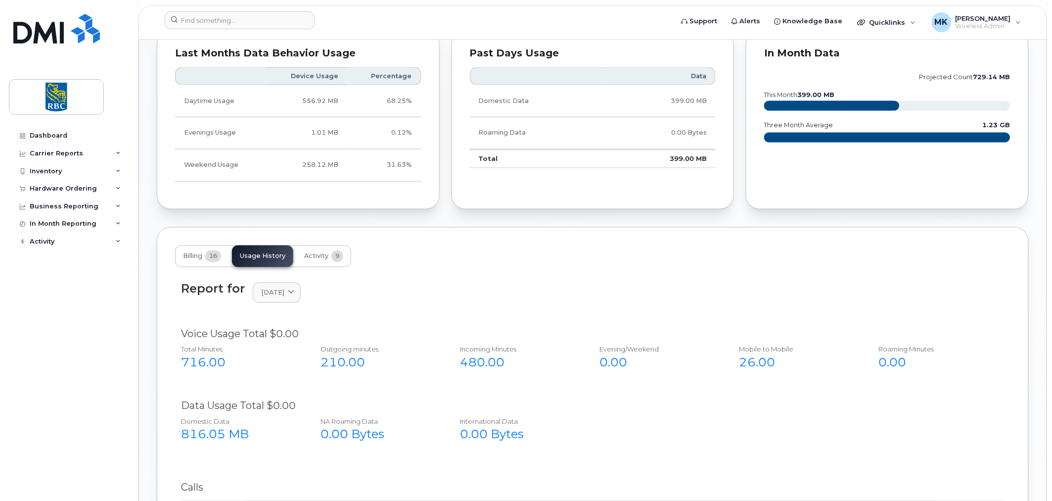
scroll to position [641, 0]
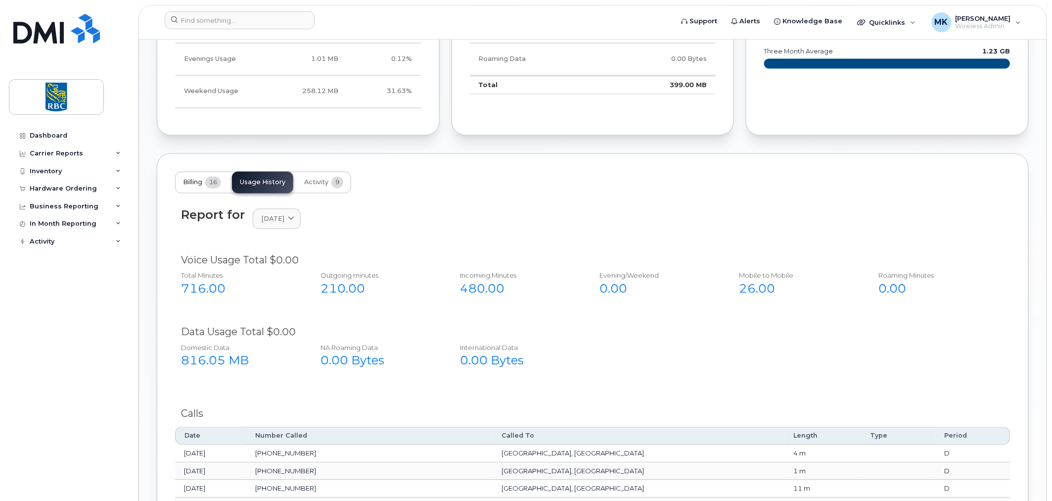
click at [204, 180] on button "Billing 16" at bounding box center [202, 183] width 54 height 22
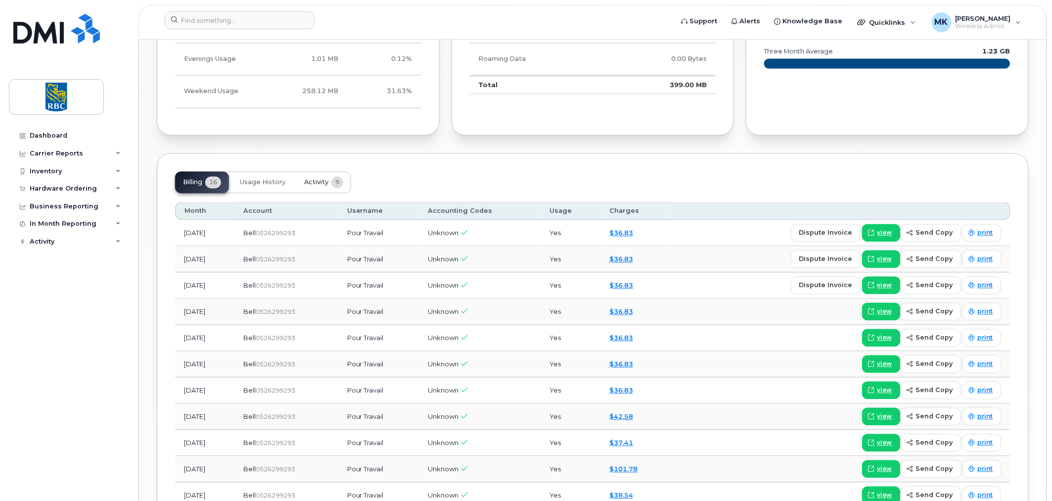
click at [318, 182] on span "Activity" at bounding box center [316, 183] width 24 height 8
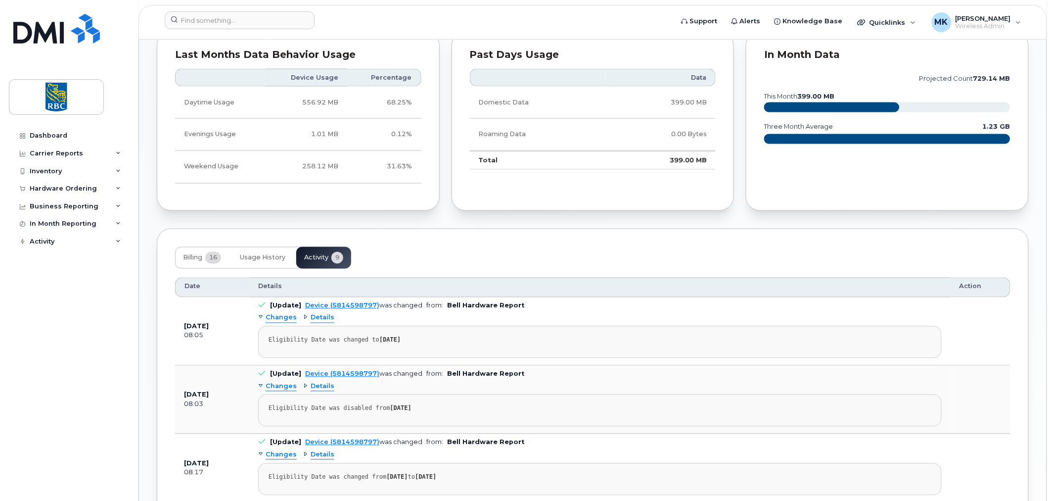
scroll to position [1006, 0]
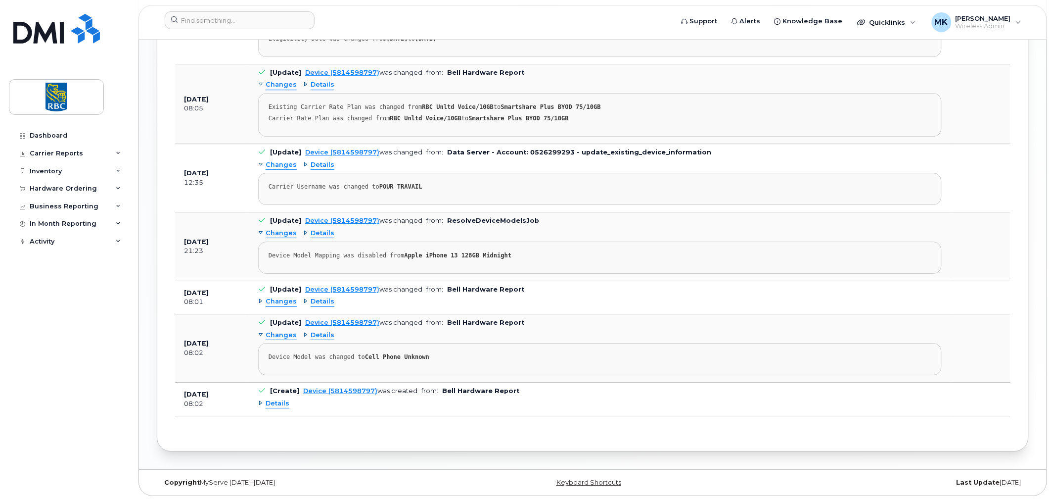
click at [258, 406] on div "Details" at bounding box center [273, 403] width 31 height 9
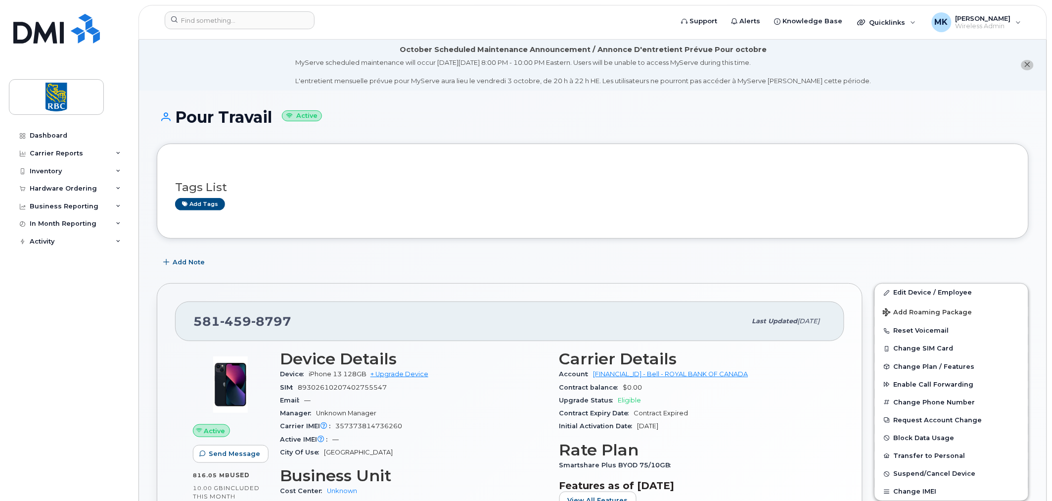
scroll to position [73, 0]
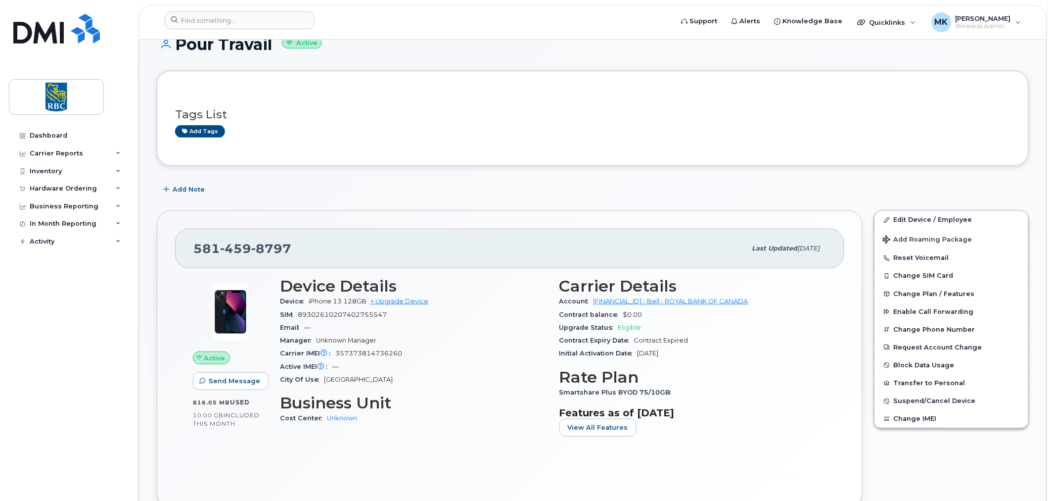
click at [828, 186] on div "Add Note" at bounding box center [593, 190] width 872 height 18
click at [521, 219] on div "581 459 8797 Last updated May 16, 2025 Active Send Message 816.05 MB  used 10.0…" at bounding box center [510, 358] width 706 height 297
click at [502, 476] on div "Active Send Message 816.05 MB  used 10.00 GB  included this month Device Detail…" at bounding box center [509, 378] width 669 height 221
click at [379, 189] on div "Add Note" at bounding box center [593, 190] width 872 height 18
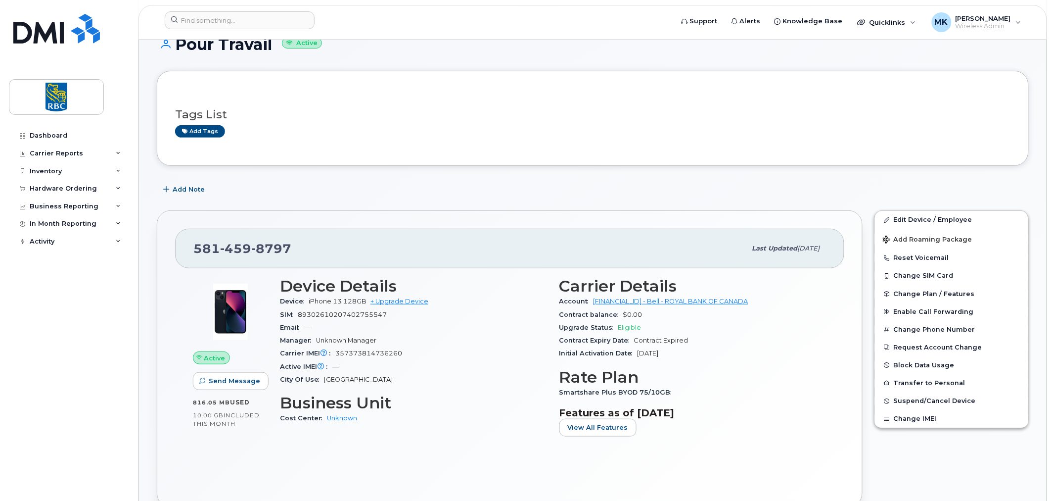
click at [429, 186] on div "Add Note" at bounding box center [593, 190] width 872 height 18
click at [378, 183] on div "Add Note" at bounding box center [593, 190] width 872 height 18
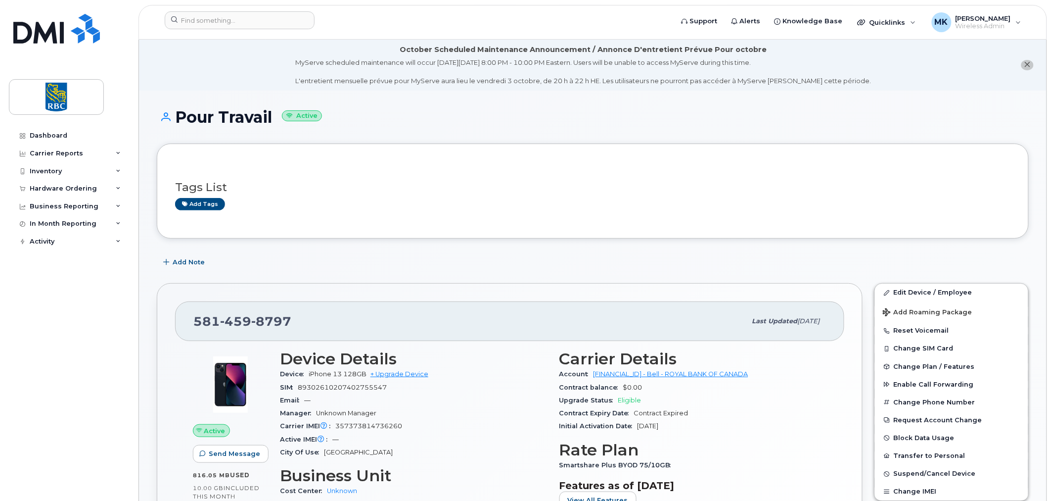
click at [469, 364] on h3 "Device Details" at bounding box center [414, 359] width 268 height 18
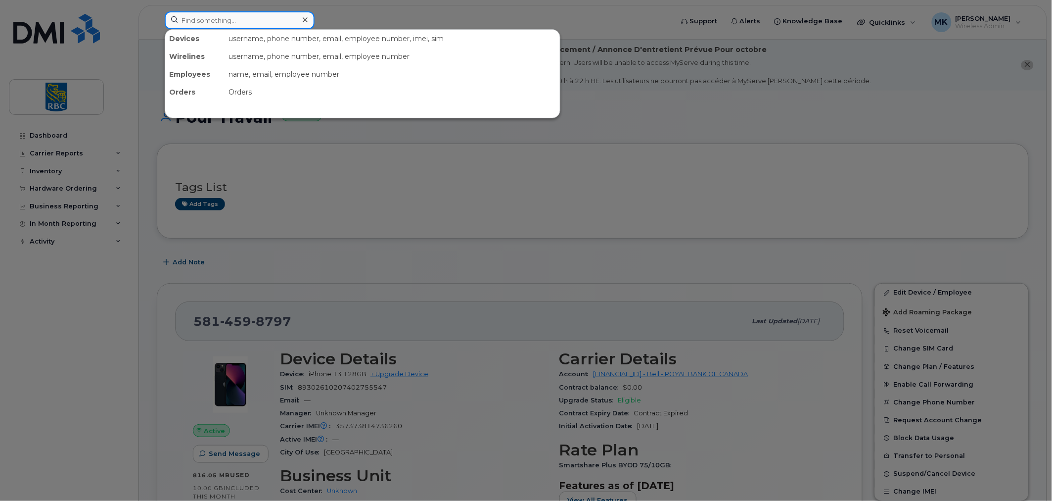
click at [206, 20] on input at bounding box center [240, 20] width 150 height 18
paste input "3673307508"
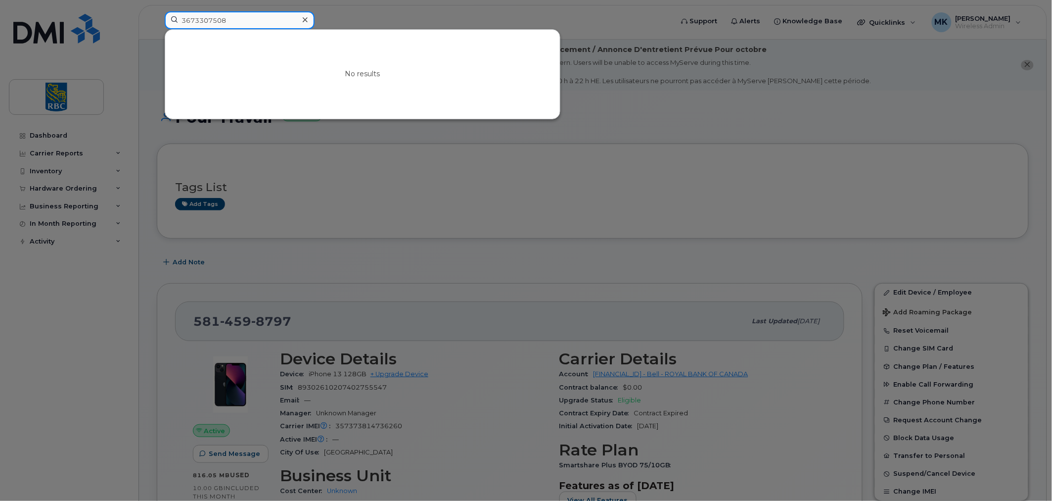
type input "3673307508"
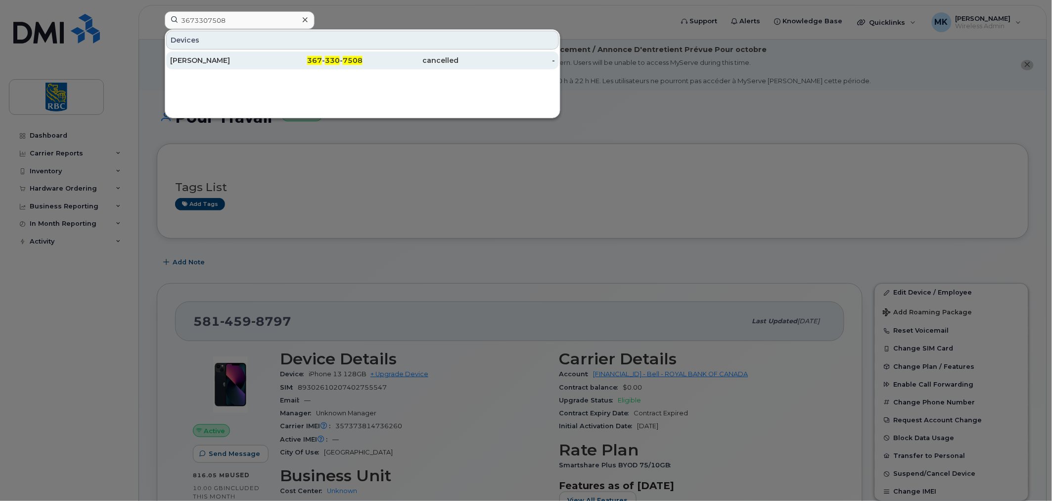
click at [289, 55] on div "367 - 330 - 7508" at bounding box center [315, 60] width 96 height 18
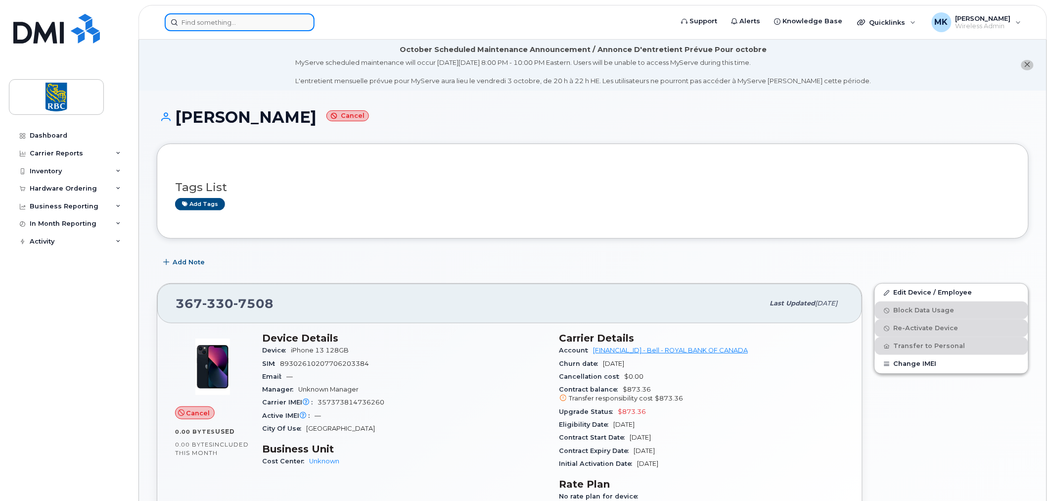
click at [217, 21] on input at bounding box center [240, 22] width 150 height 18
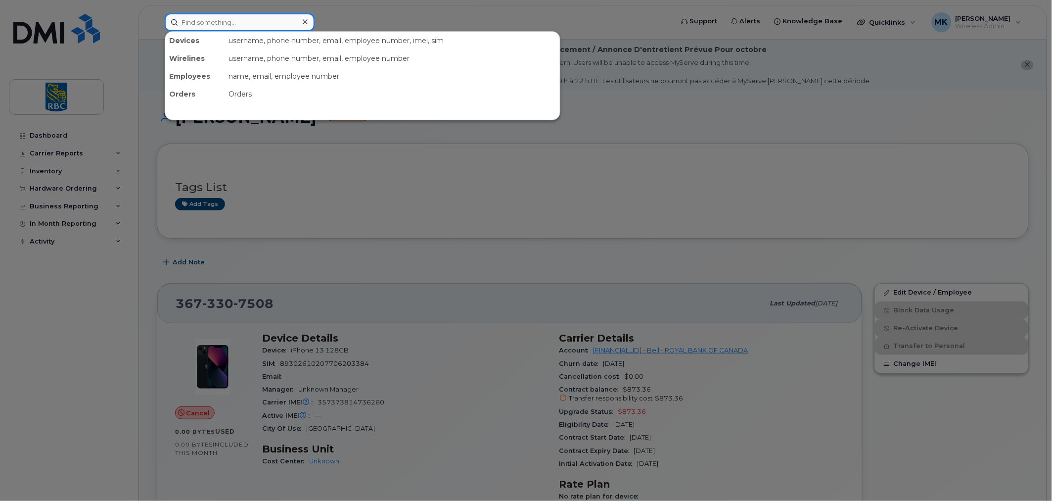
paste input "9053013171"
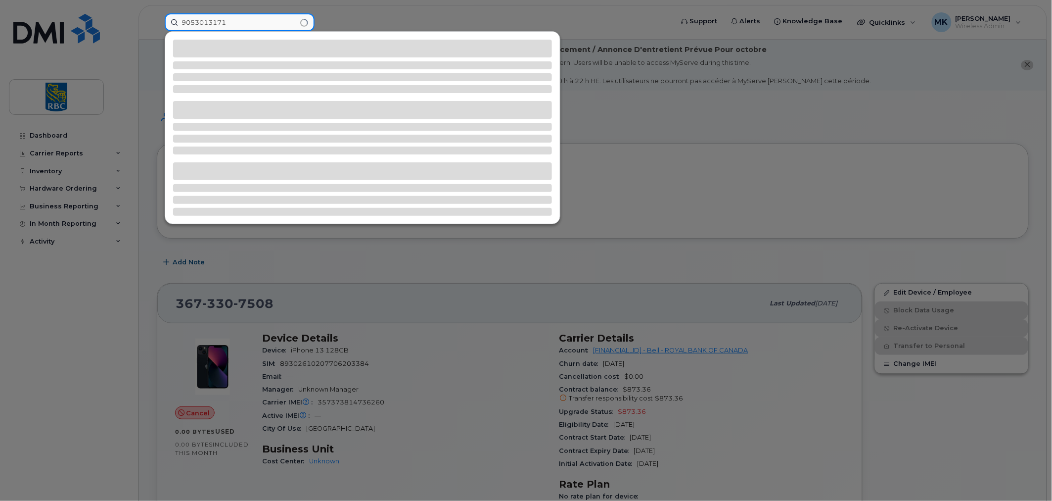
type input "9053013171"
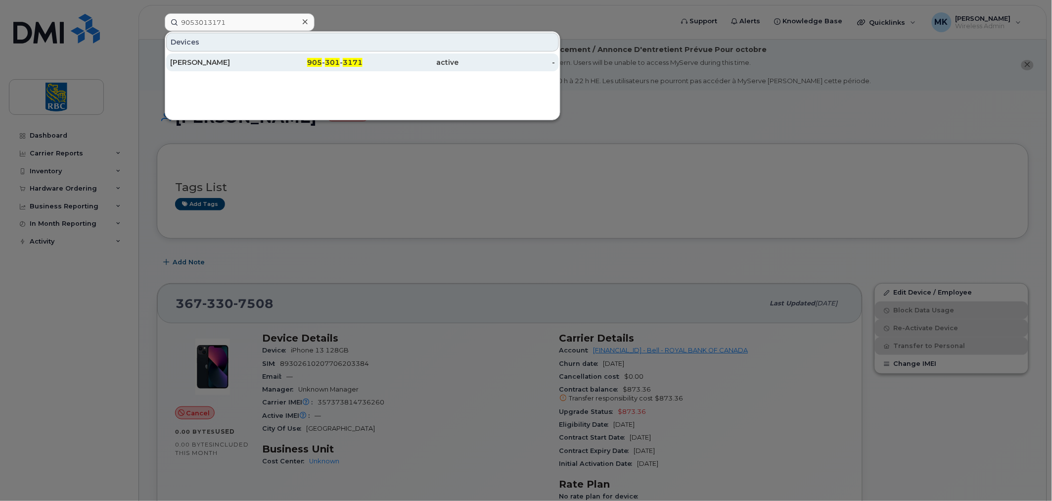
click at [240, 63] on div "[PERSON_NAME]" at bounding box center [218, 62] width 96 height 10
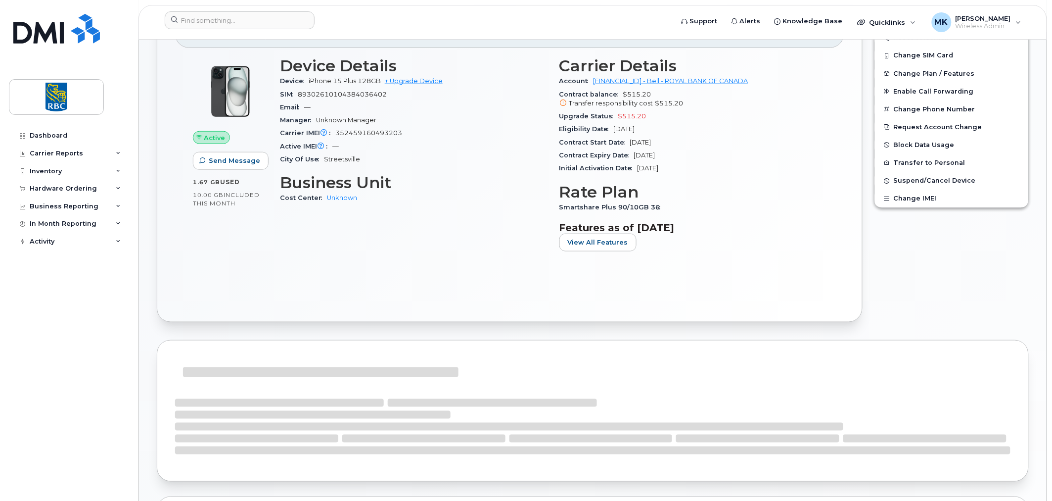
scroll to position [513, 0]
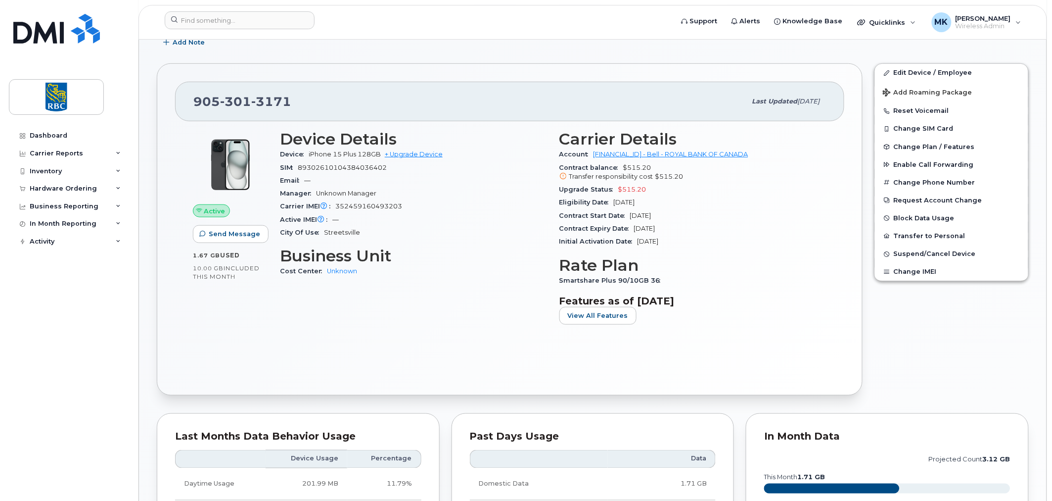
scroll to position [146, 0]
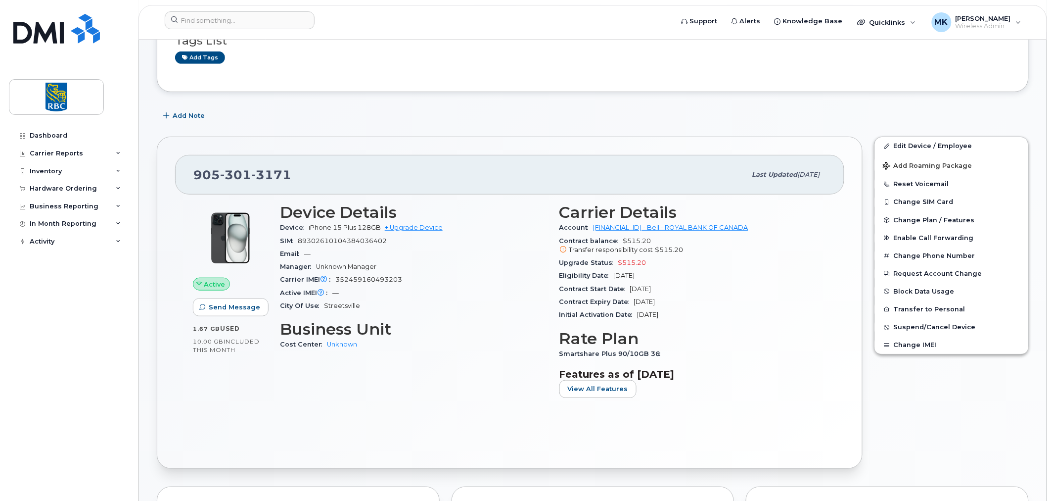
click at [365, 280] on span "352459160493203" at bounding box center [368, 279] width 67 height 7
copy span "352459160493203"
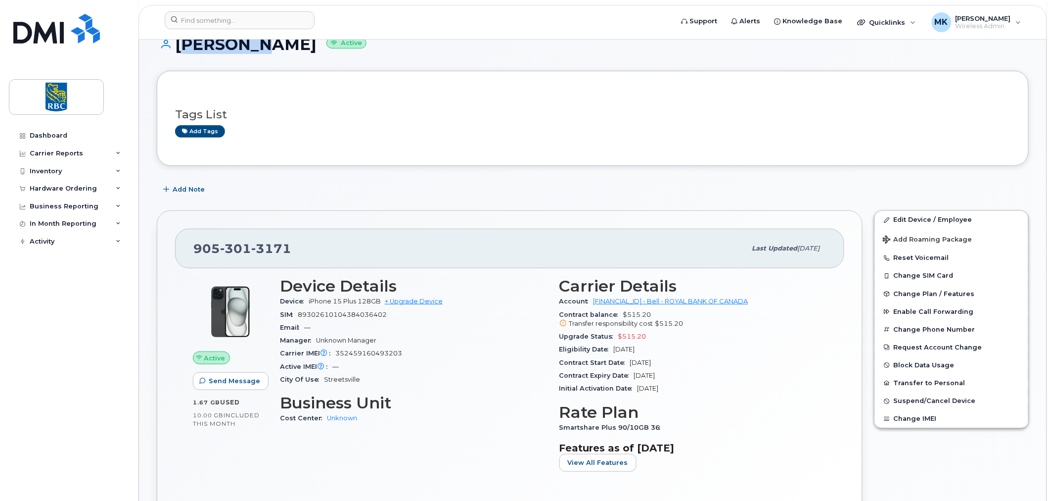
drag, startPoint x: 178, startPoint y: 46, endPoint x: 242, endPoint y: 47, distance: 64.3
click at [242, 47] on h1 "[PERSON_NAME] Active" at bounding box center [593, 44] width 872 height 17
copy h1 "[PERSON_NAME]"
click at [415, 198] on div "Add Note" at bounding box center [593, 190] width 872 height 18
click at [355, 353] on span "352459160493203" at bounding box center [368, 352] width 67 height 7
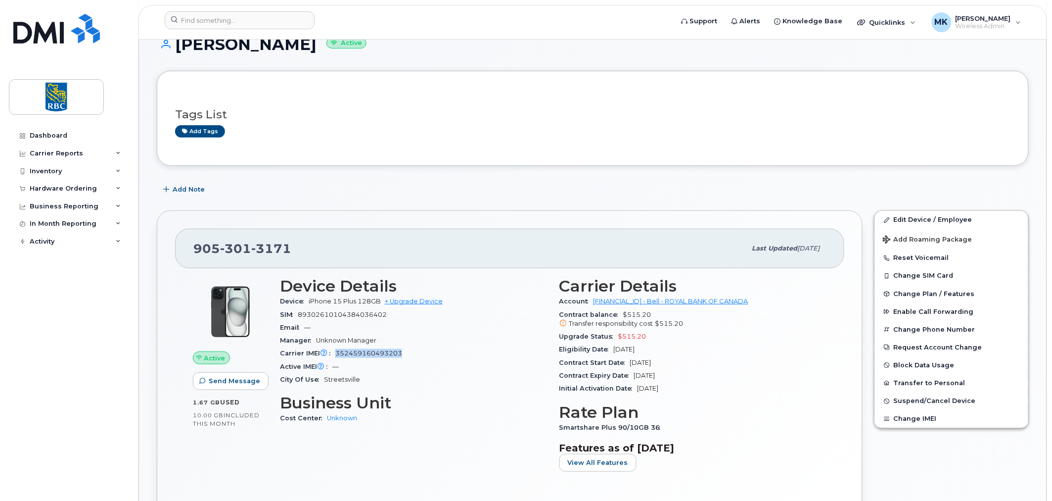
click at [355, 353] on span "352459160493203" at bounding box center [368, 352] width 67 height 7
copy span "352459160493203"
click at [254, 21] on input at bounding box center [240, 20] width 150 height 18
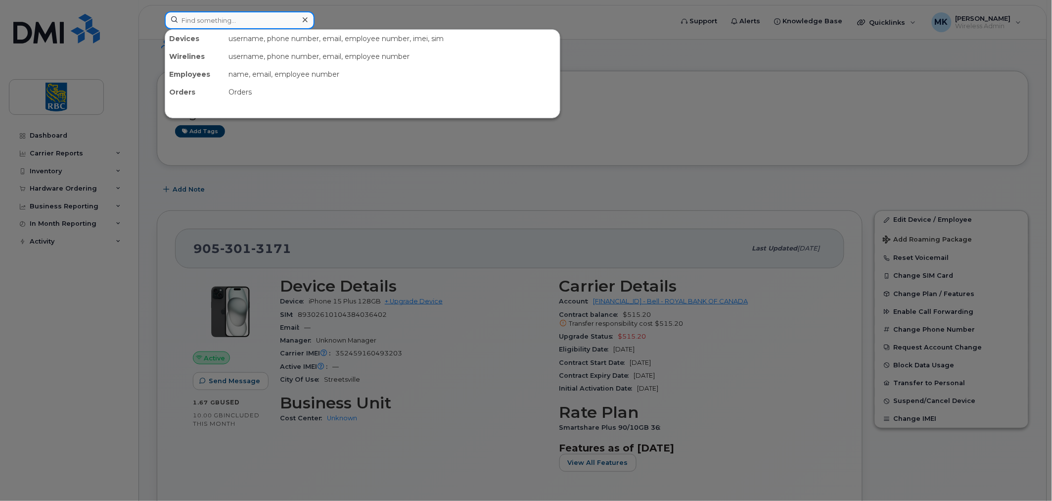
paste input "9053019632"
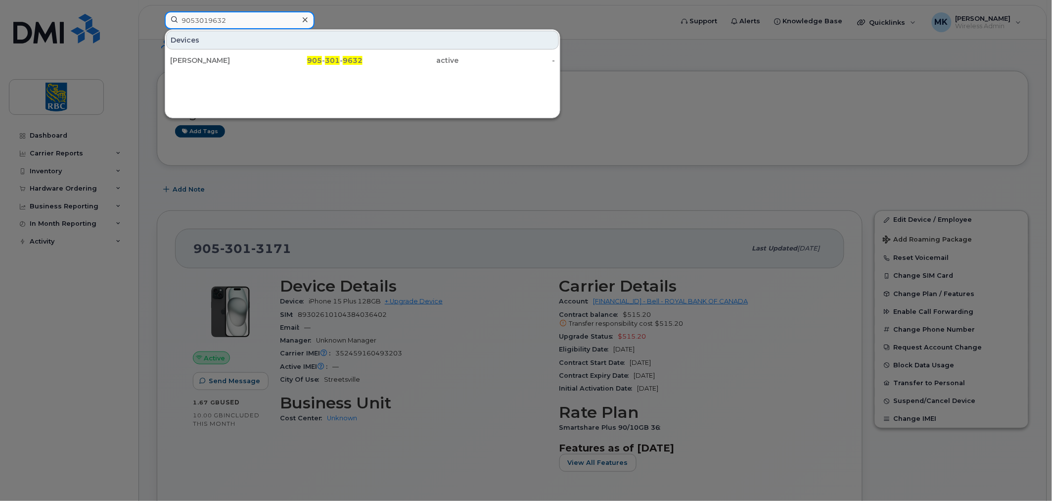
type input "9053019632"
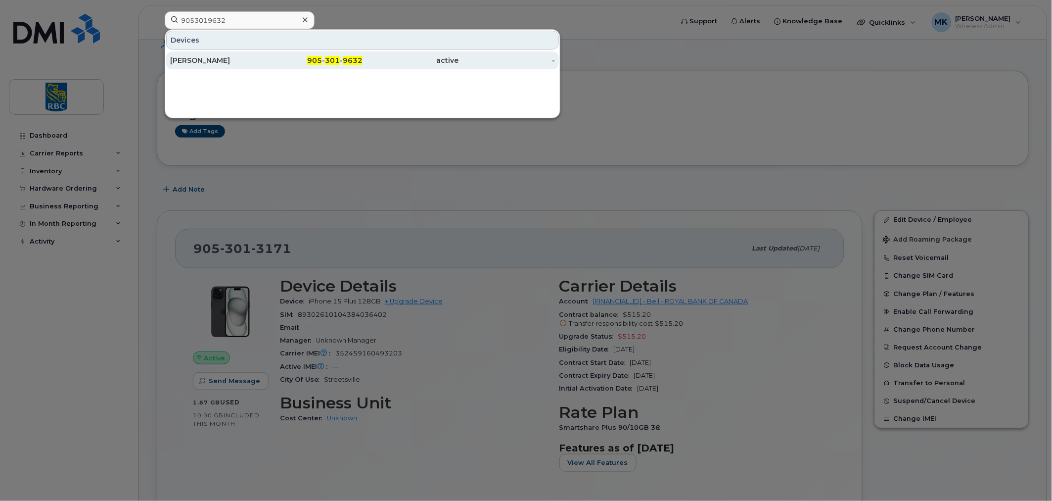
click at [231, 57] on div "[PERSON_NAME]" at bounding box center [218, 60] width 96 height 10
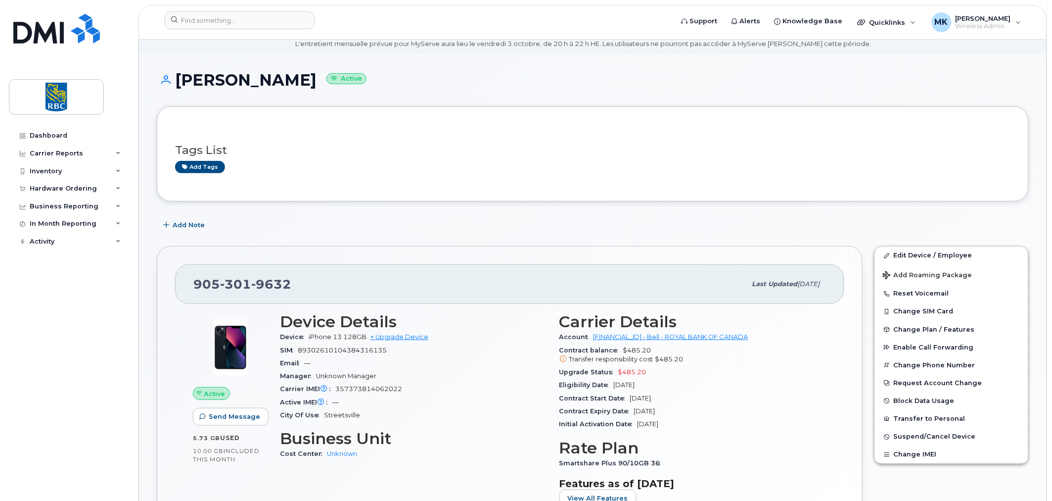
scroll to position [110, 0]
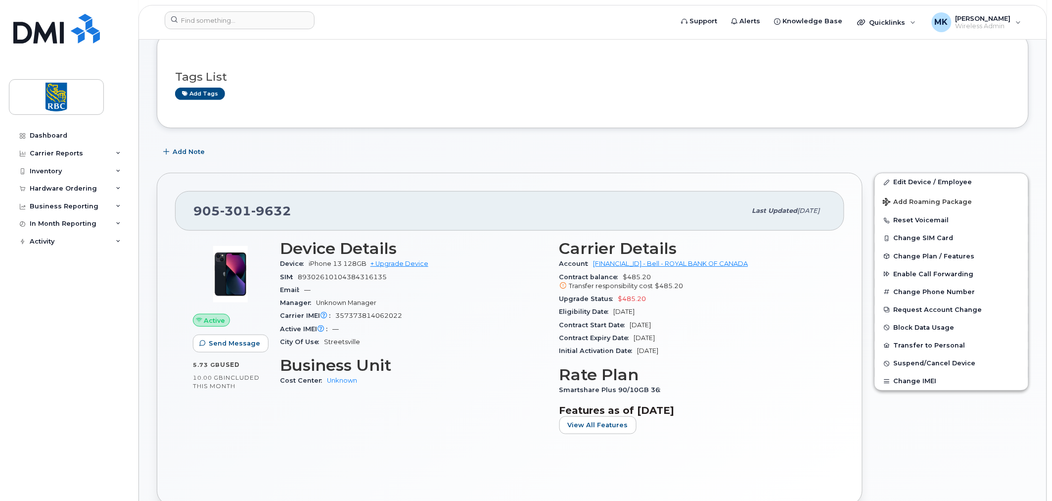
click at [385, 316] on span "357373814062022" at bounding box center [368, 315] width 67 height 7
copy span "357373814062022"
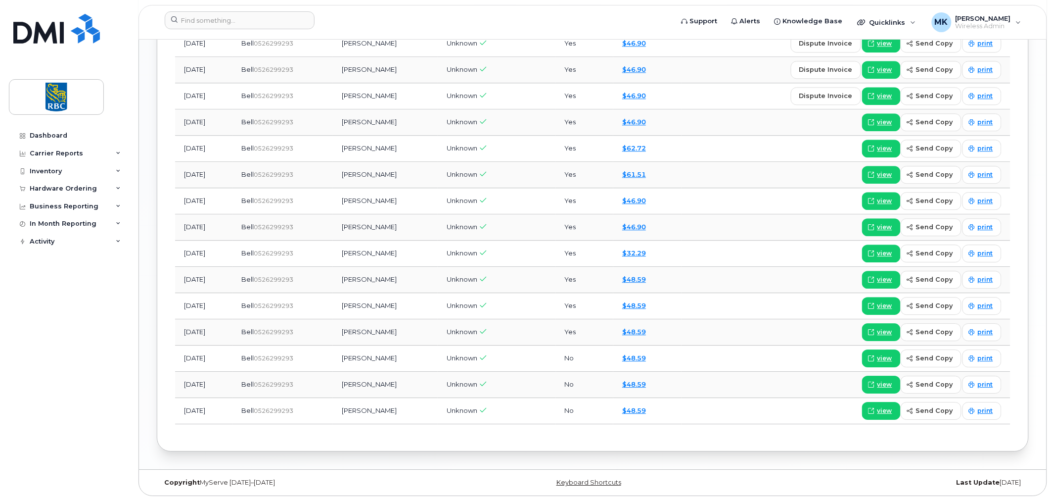
scroll to position [500, 0]
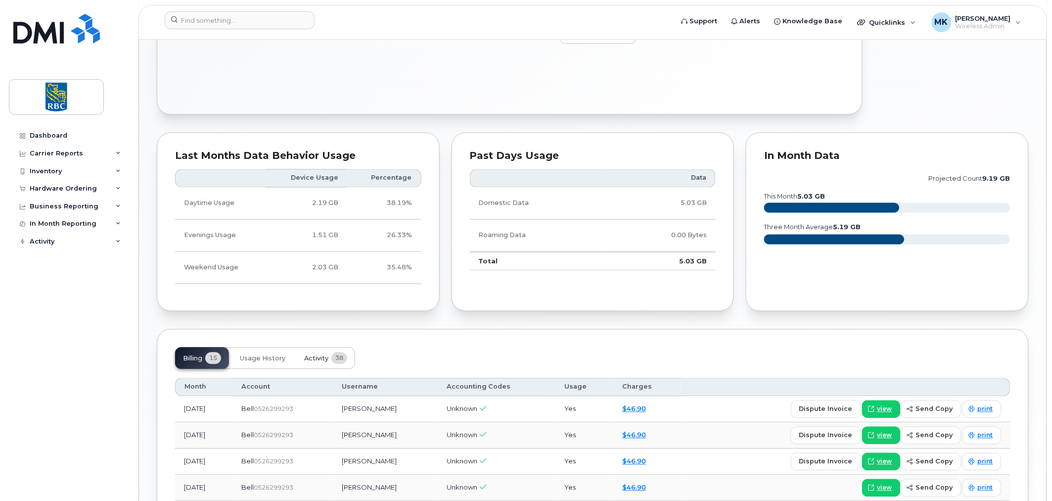
click at [332, 359] on span "38" at bounding box center [339, 358] width 16 height 12
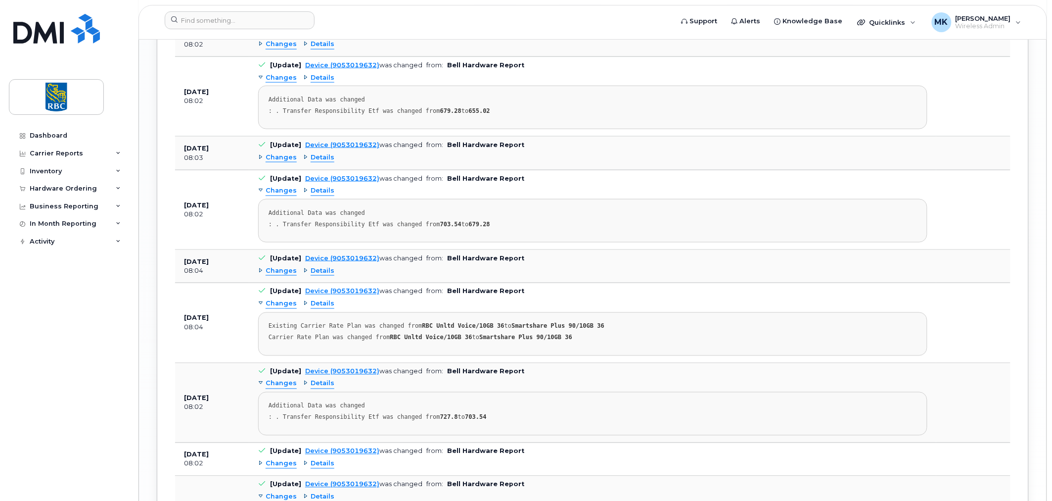
scroll to position [1893, 0]
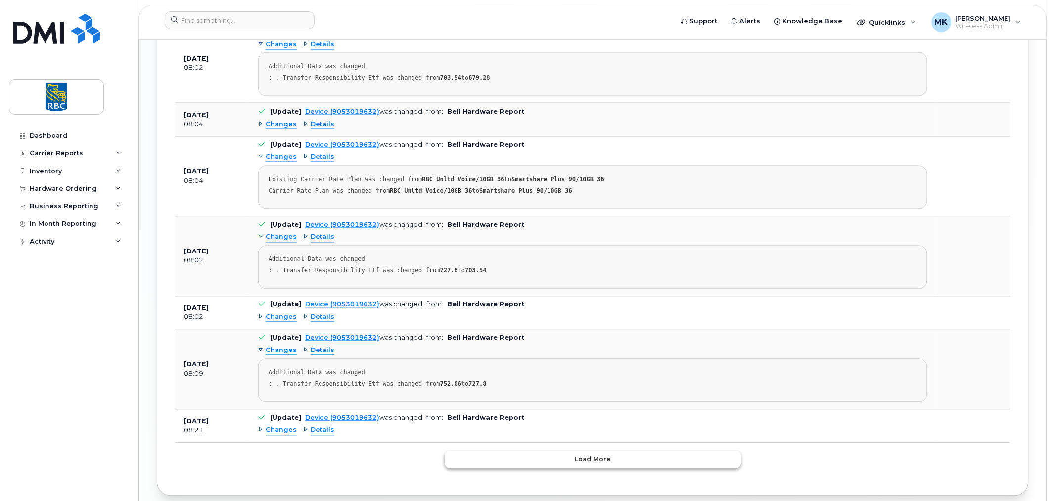
click at [625, 461] on button "Load more" at bounding box center [593, 460] width 297 height 18
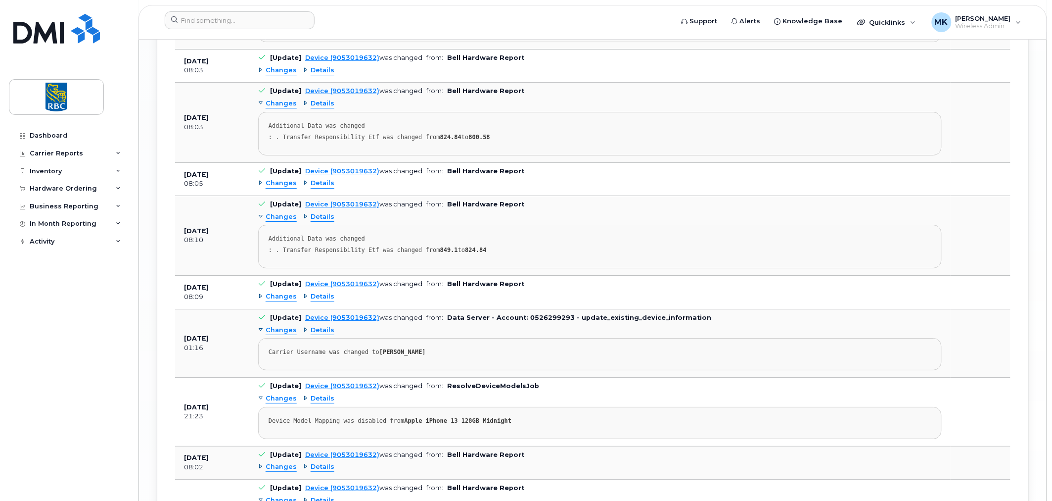
scroll to position [2649, 0]
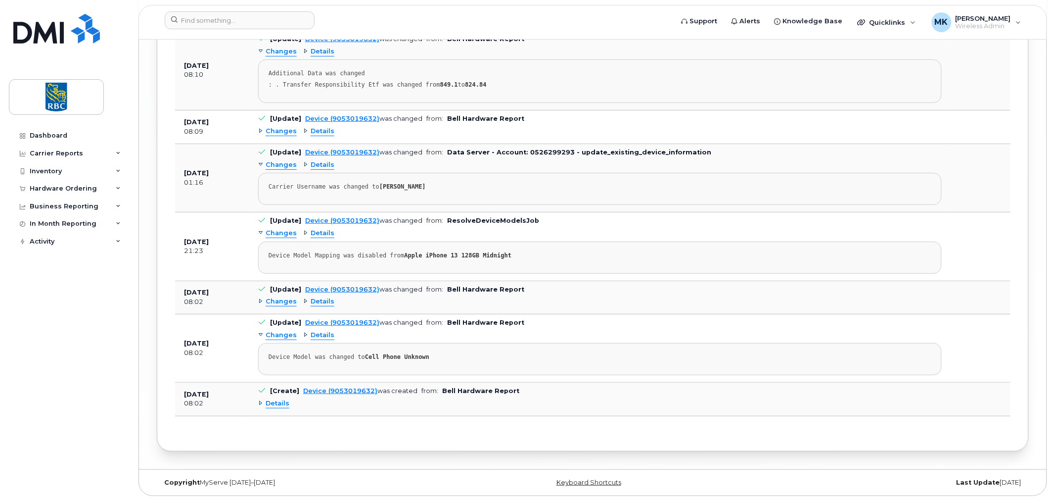
click at [263, 402] on div "Details" at bounding box center [273, 403] width 31 height 9
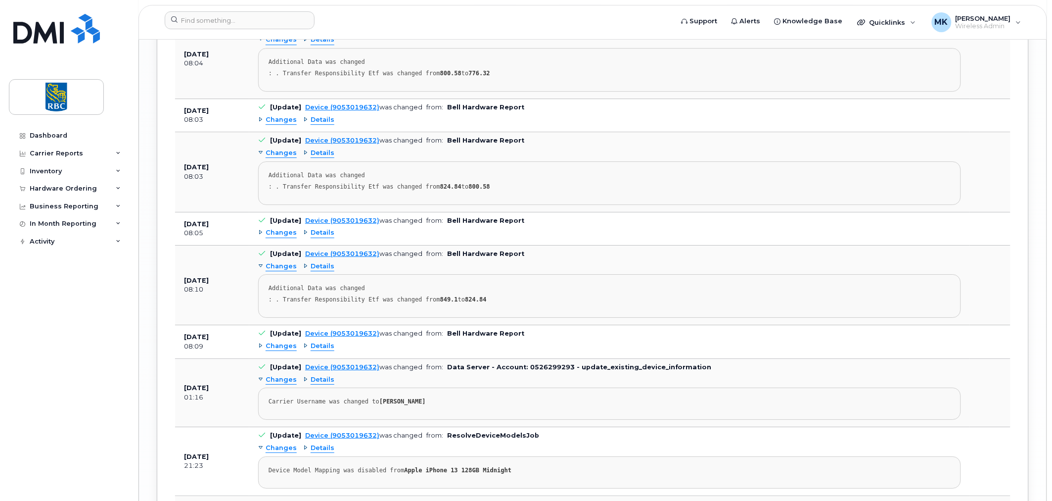
scroll to position [2357, 0]
